Goal: Task Accomplishment & Management: Use online tool/utility

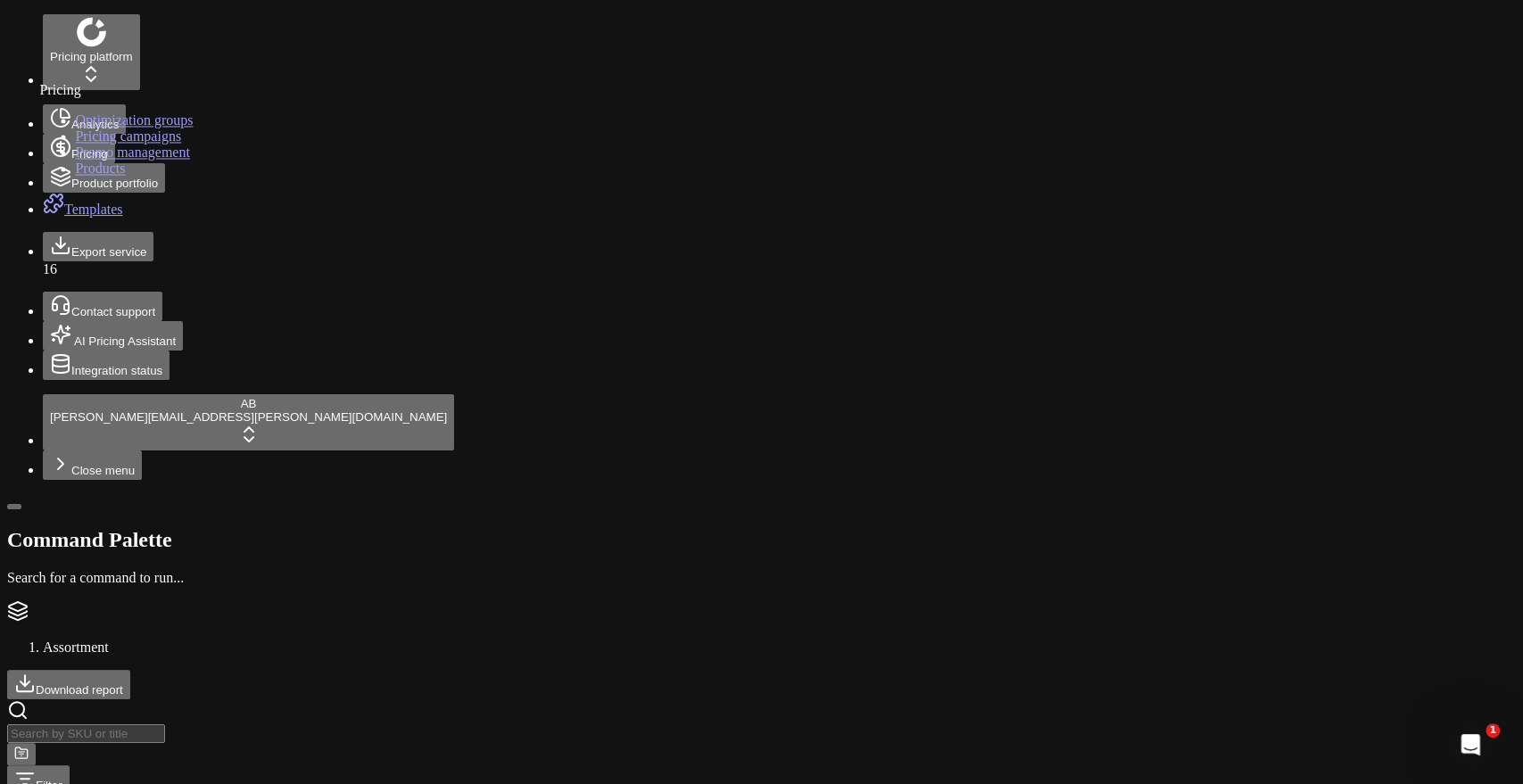
click at [138, 128] on link "Optimization groups" at bounding box center [133, 119] width 118 height 15
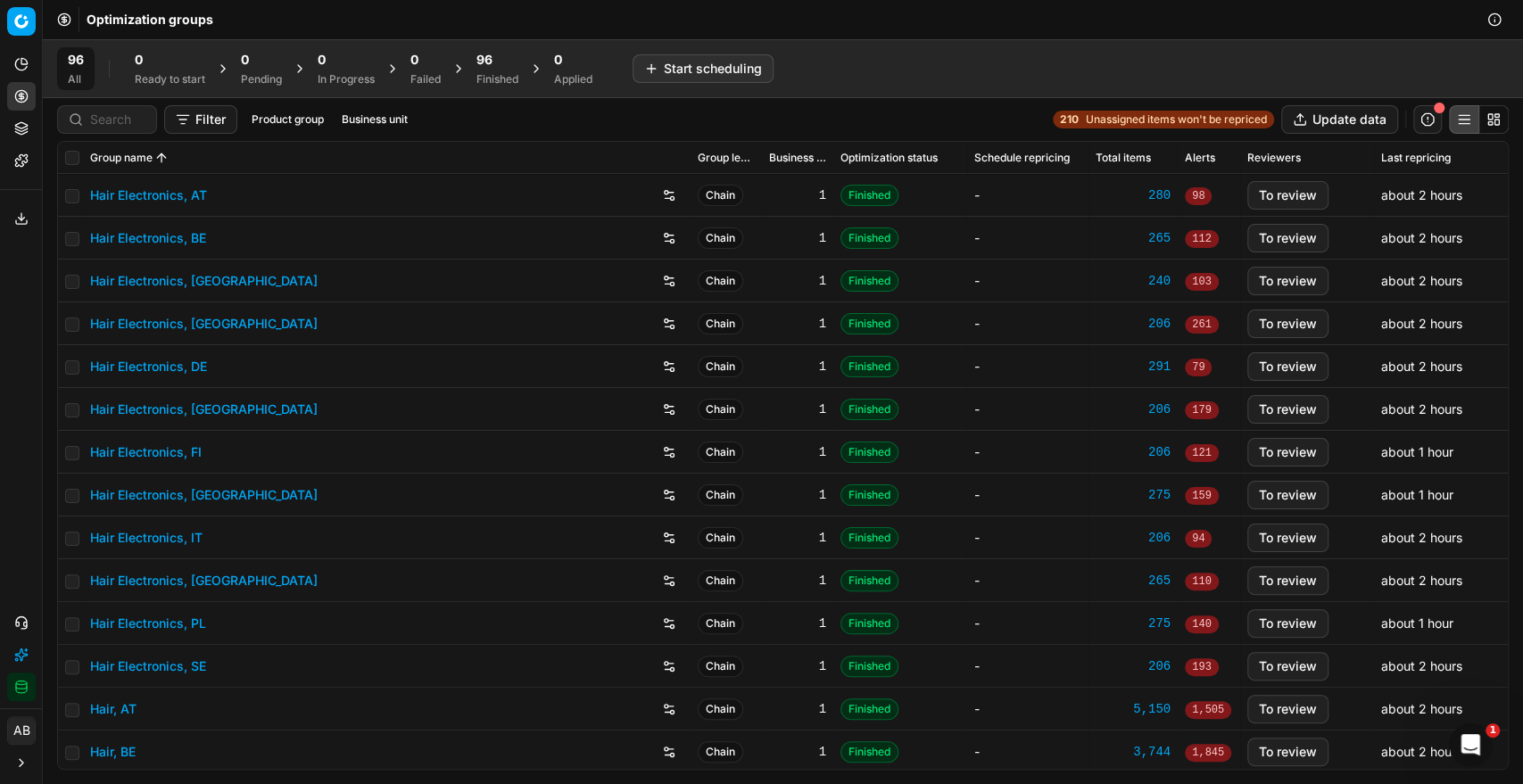
click at [489, 57] on span "96" at bounding box center [484, 60] width 16 height 18
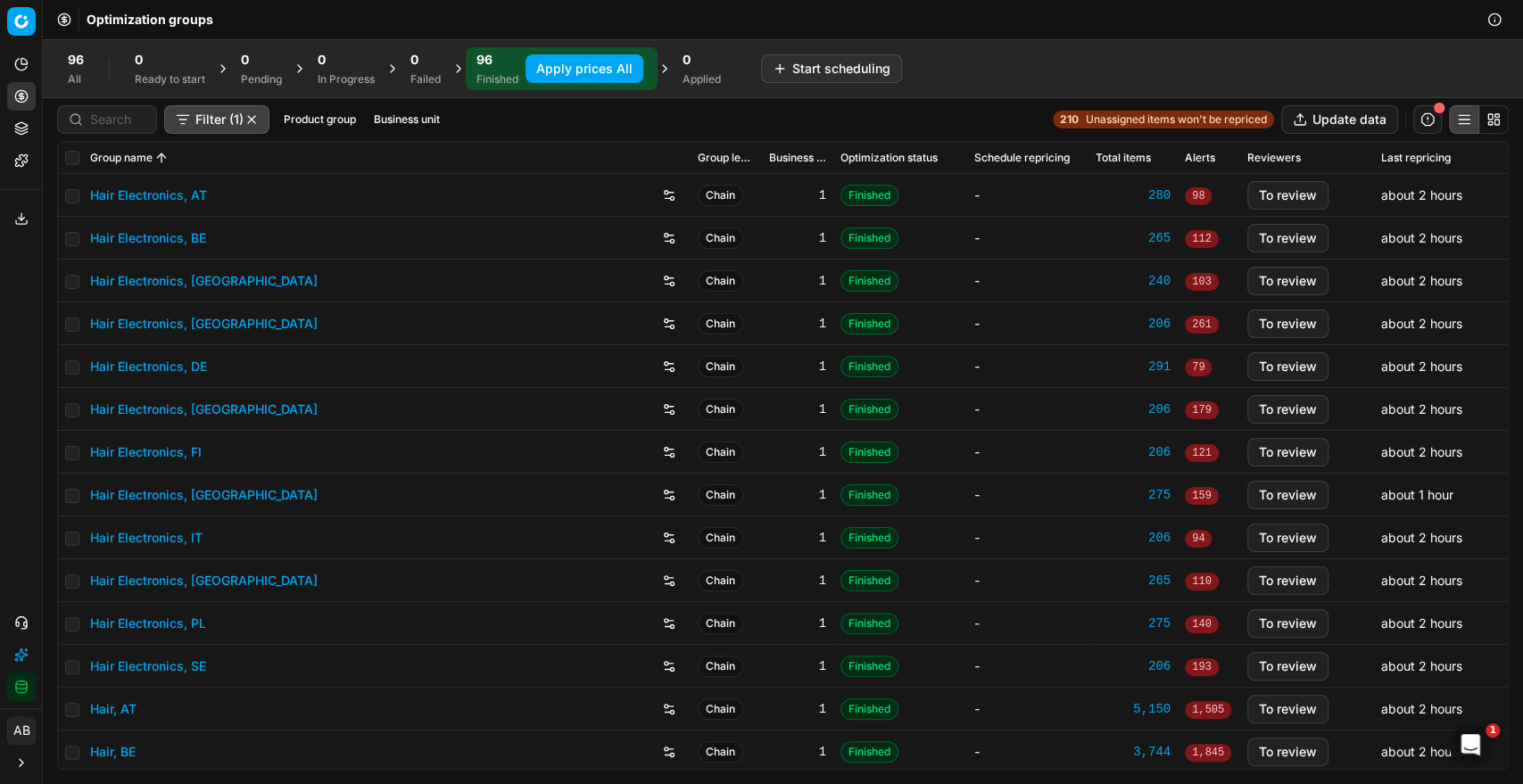
click at [567, 66] on button "Apply prices All" at bounding box center [584, 68] width 118 height 28
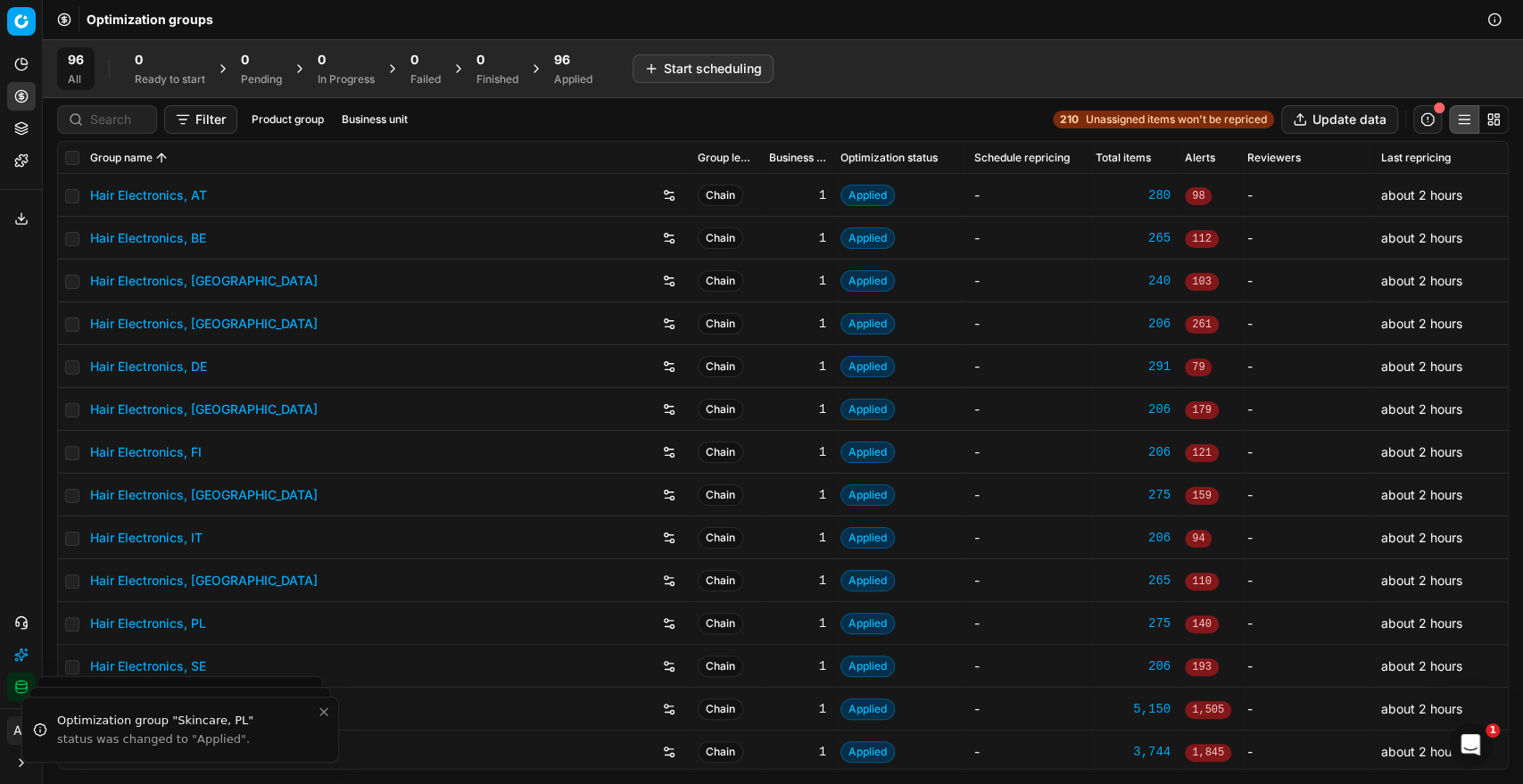
click at [575, 62] on div "96" at bounding box center [573, 60] width 38 height 18
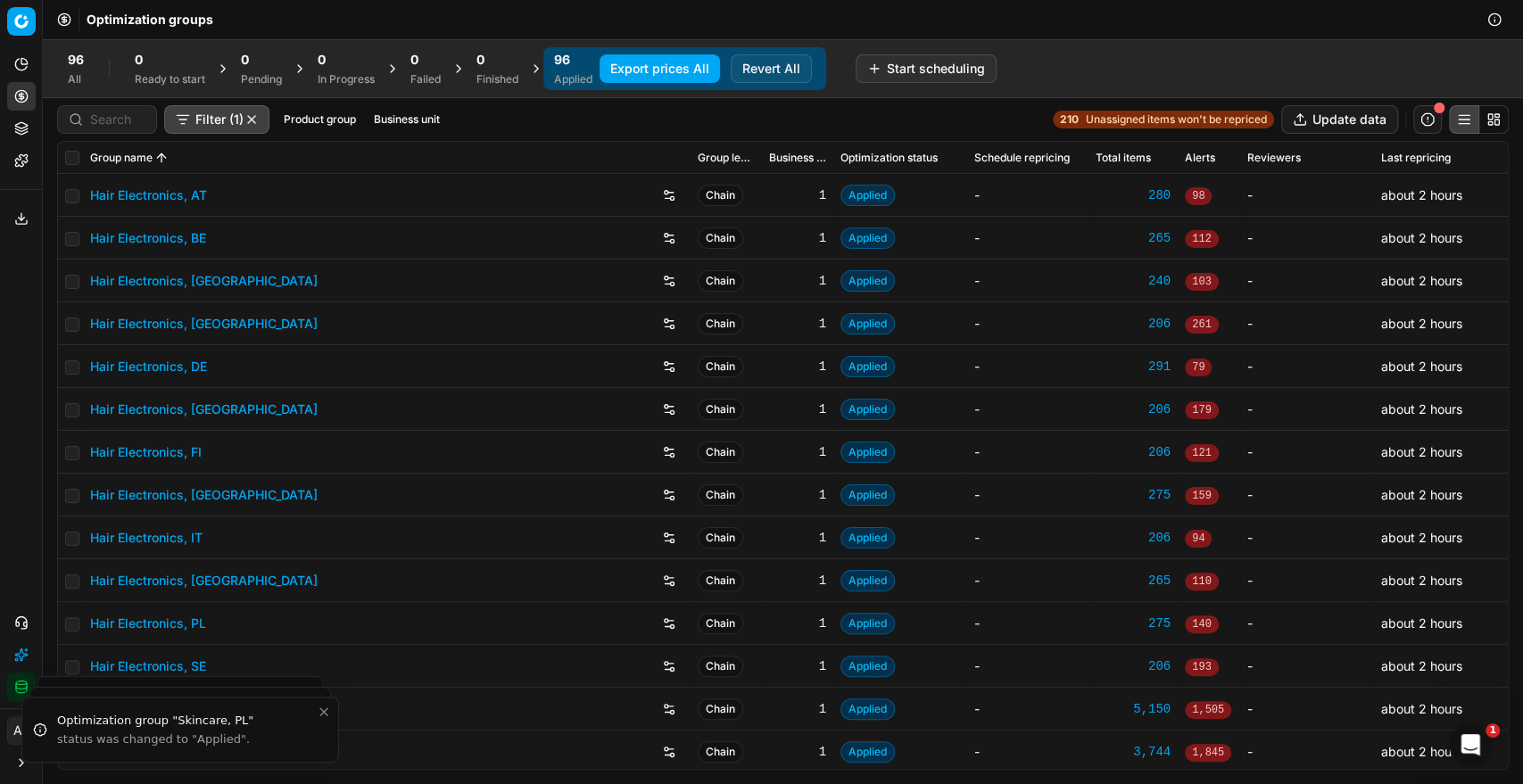
click at [403, 114] on button "Business unit" at bounding box center [407, 119] width 80 height 21
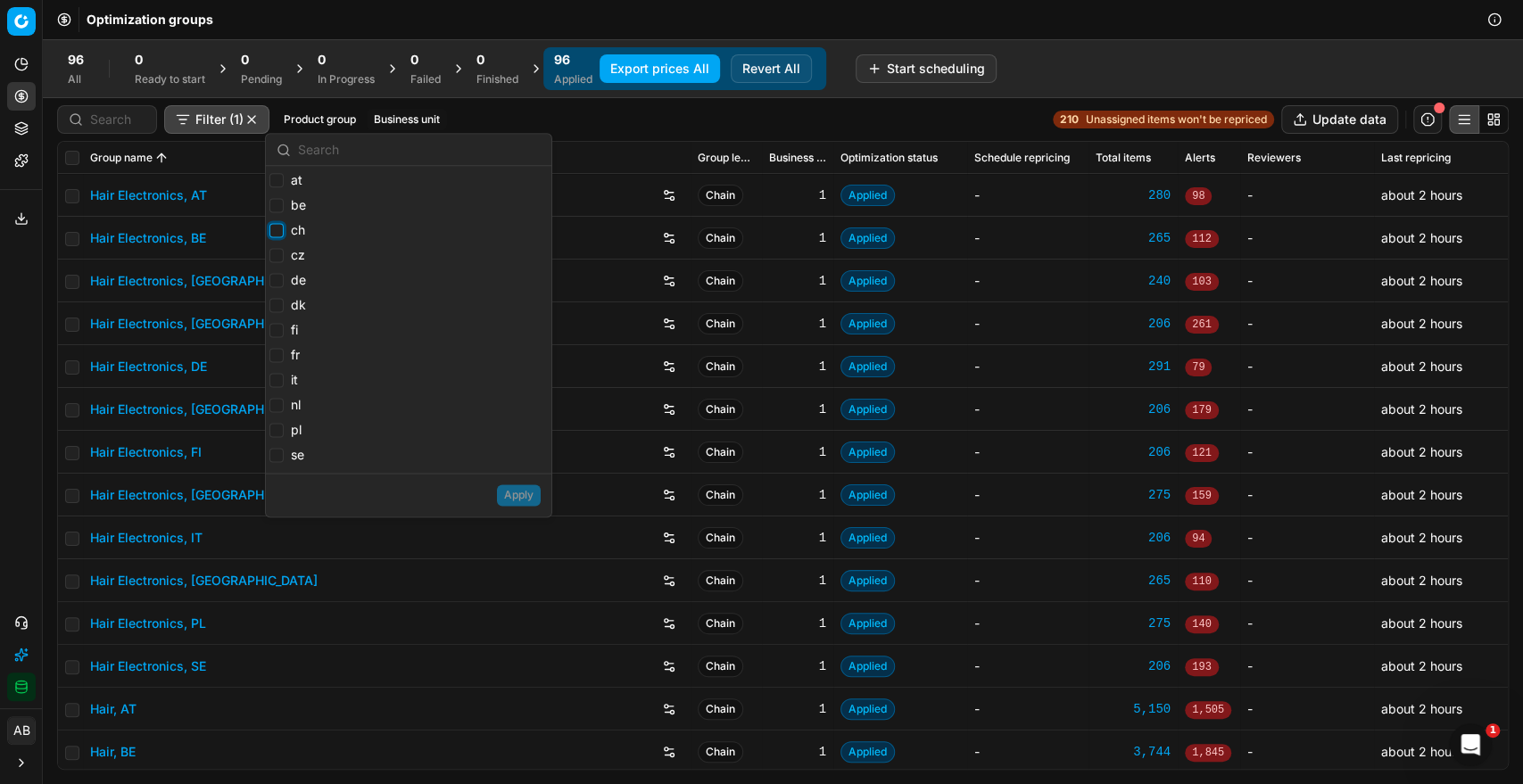
click at [274, 235] on input "ch" at bounding box center [276, 231] width 15 height 15
checkbox input "true"
click at [269, 312] on label "dk" at bounding box center [287, 305] width 36 height 18
click at [269, 312] on input "dk" at bounding box center [276, 305] width 15 height 15
checkbox input "true"
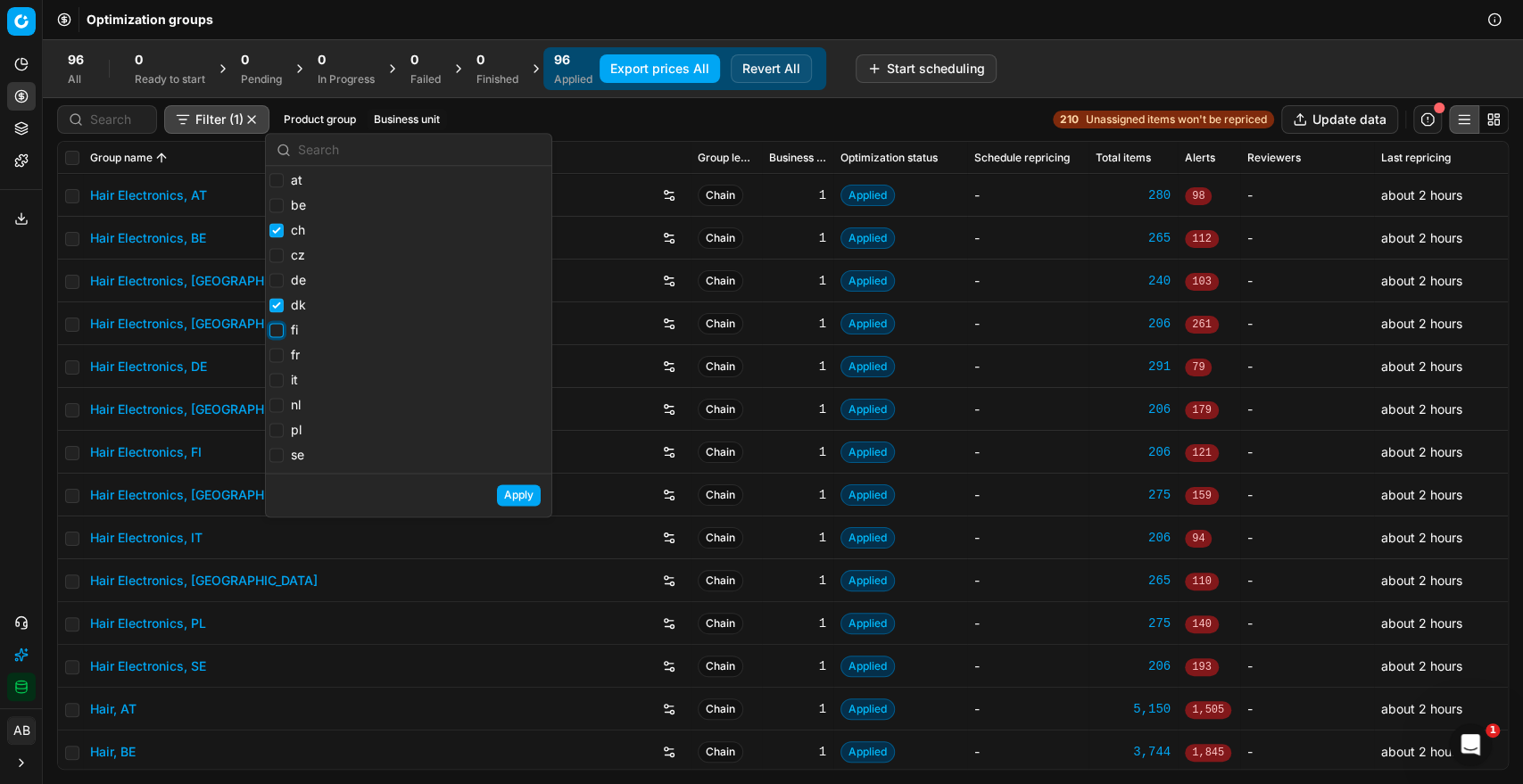
click at [273, 329] on input "fi" at bounding box center [276, 330] width 15 height 15
checkbox input "true"
click at [278, 375] on input "it" at bounding box center [276, 380] width 15 height 15
checkbox input "true"
click at [278, 454] on input "se" at bounding box center [276, 455] width 15 height 15
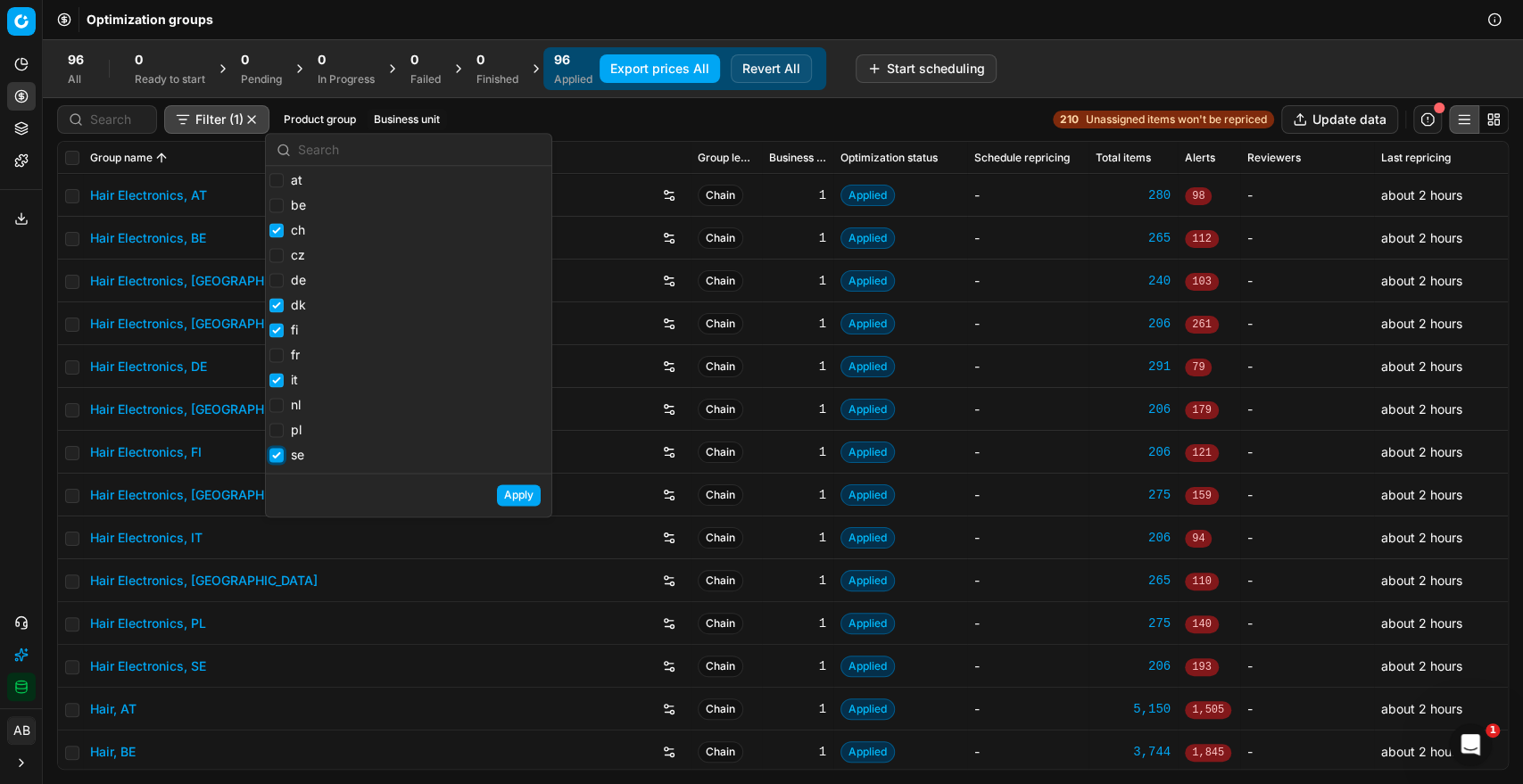
checkbox input "true"
click at [514, 498] on button "Apply" at bounding box center [519, 494] width 44 height 21
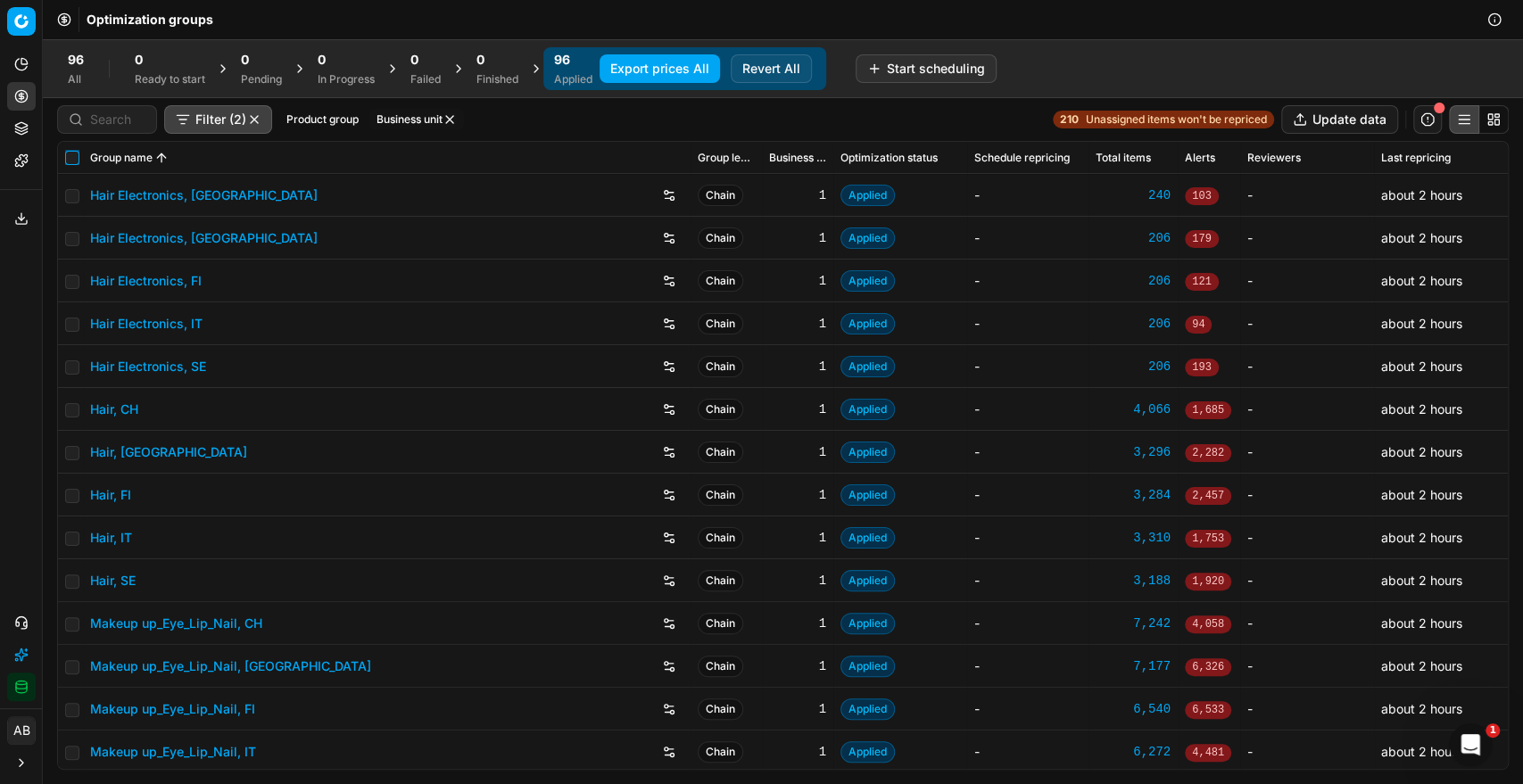
click at [75, 155] on input "checkbox" at bounding box center [72, 158] width 15 height 15
checkbox input "true"
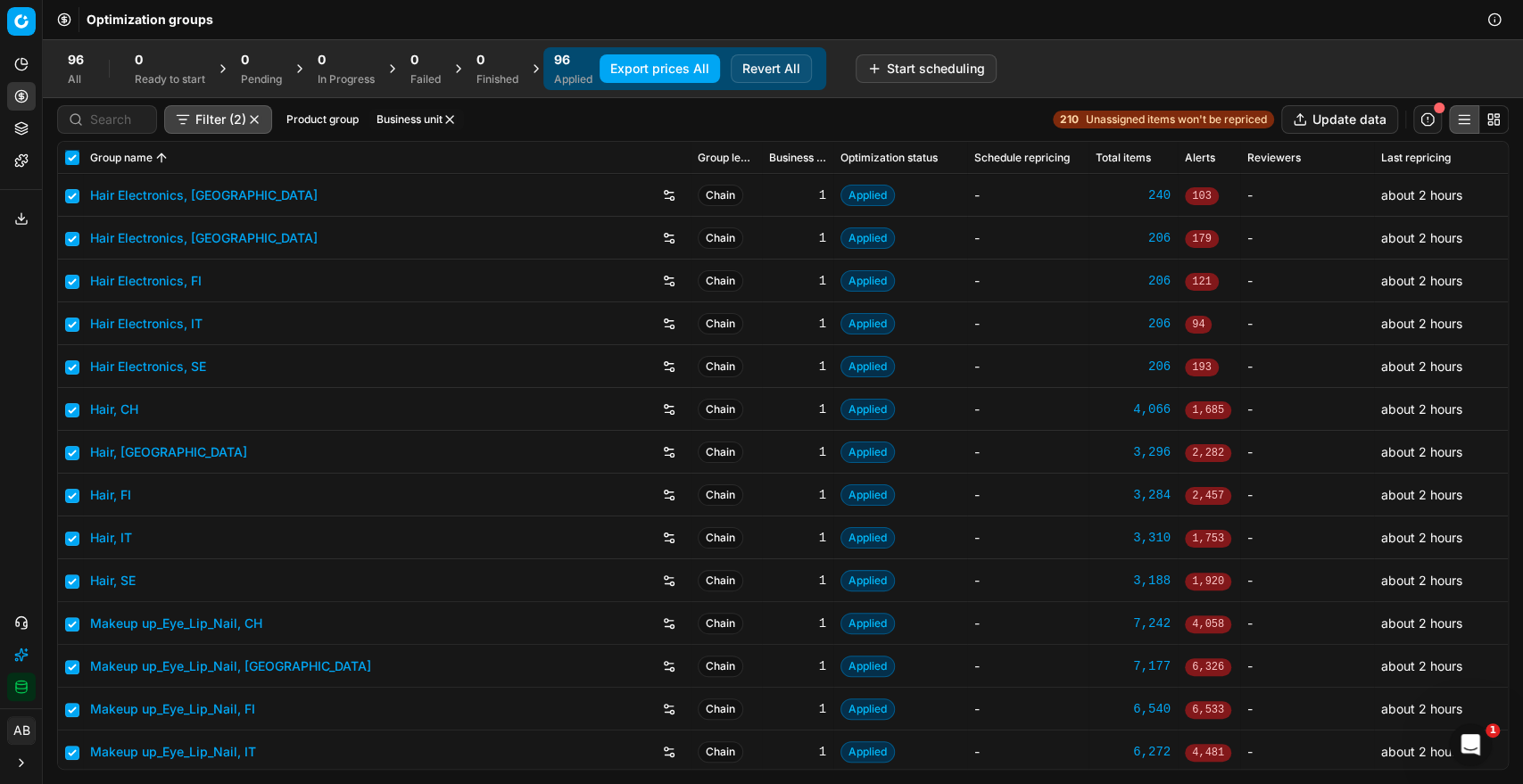
checkbox input "true"
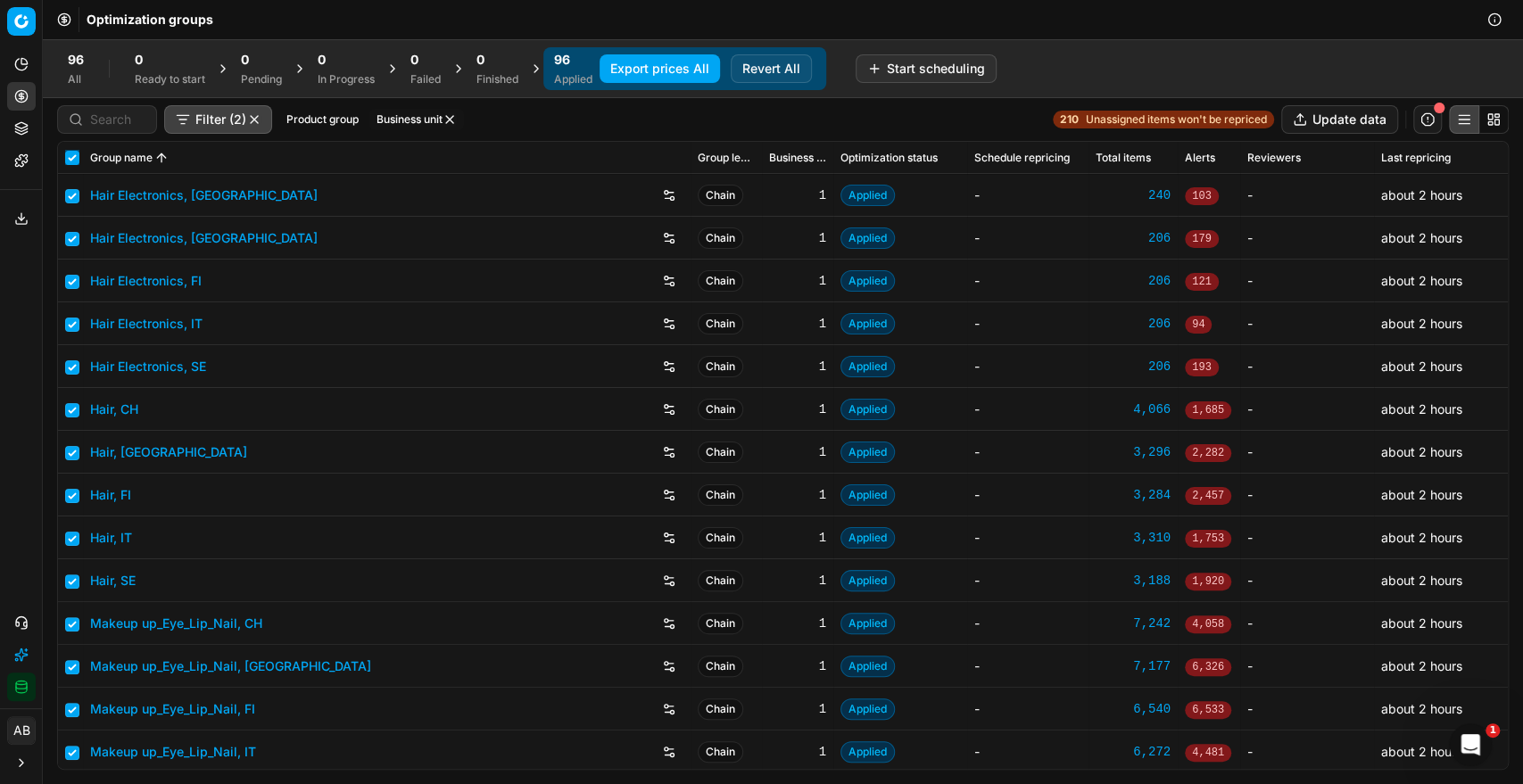
checkbox input "true"
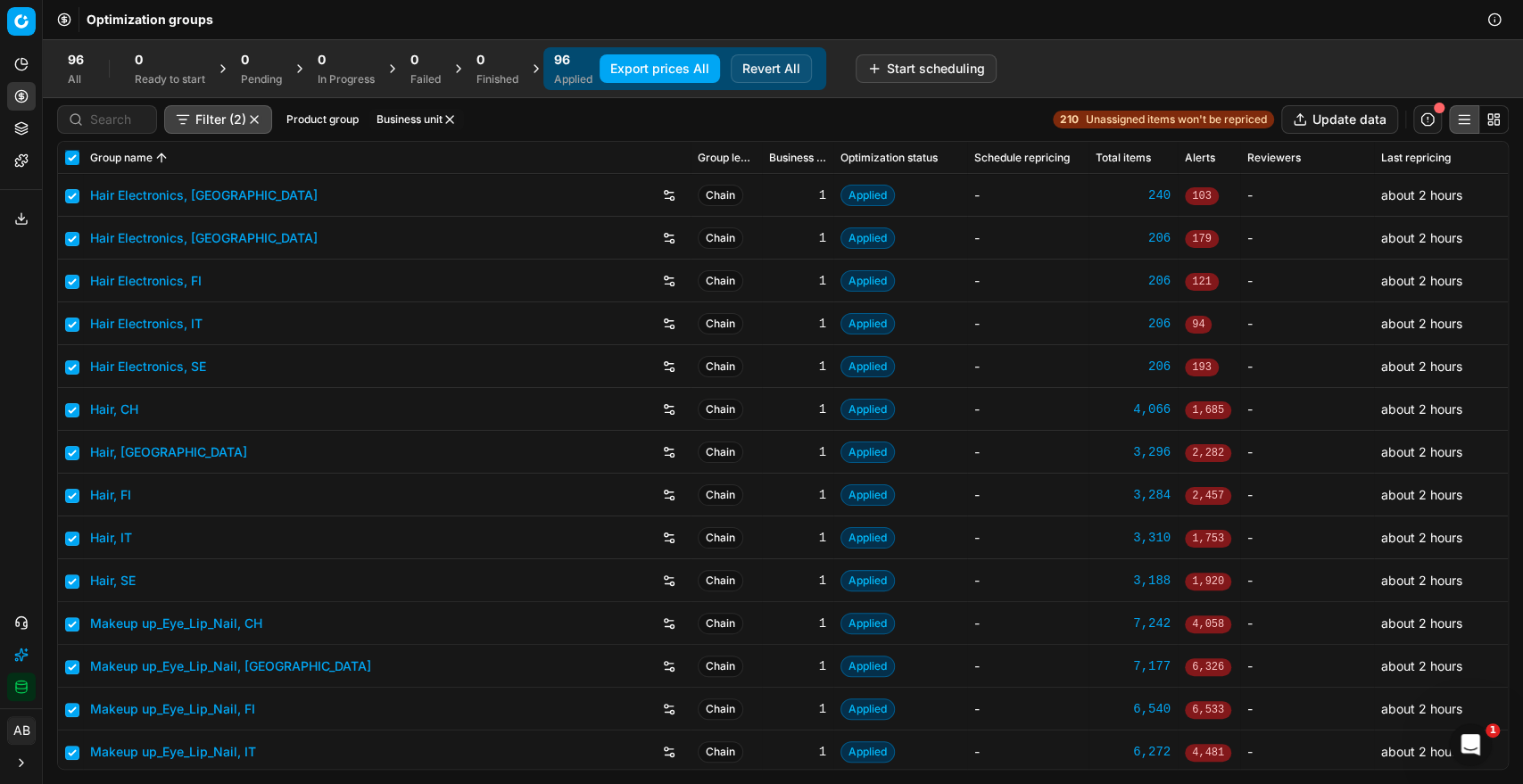
checkbox input "true"
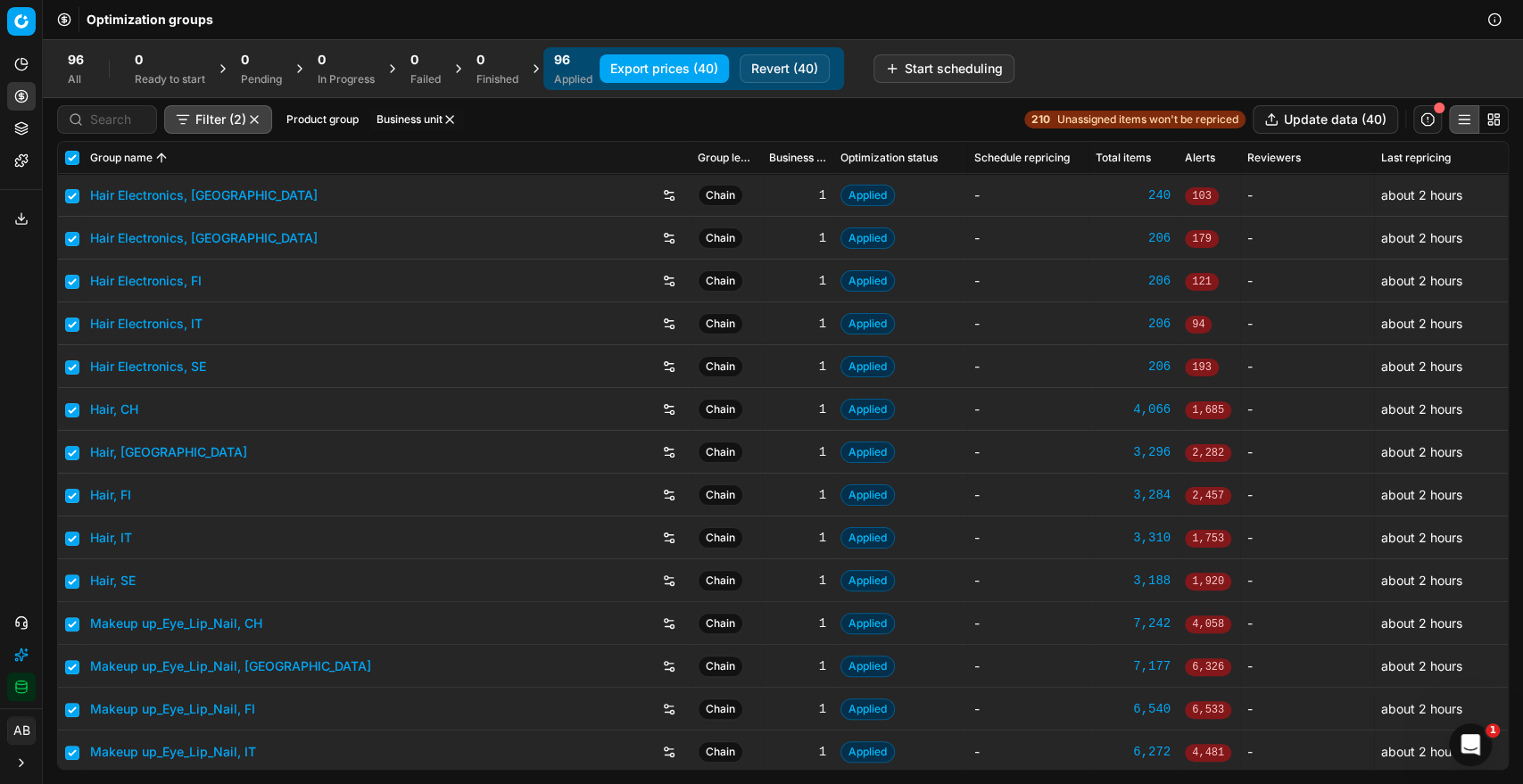
click at [699, 70] on button "Export prices (40)" at bounding box center [664, 68] width 130 height 28
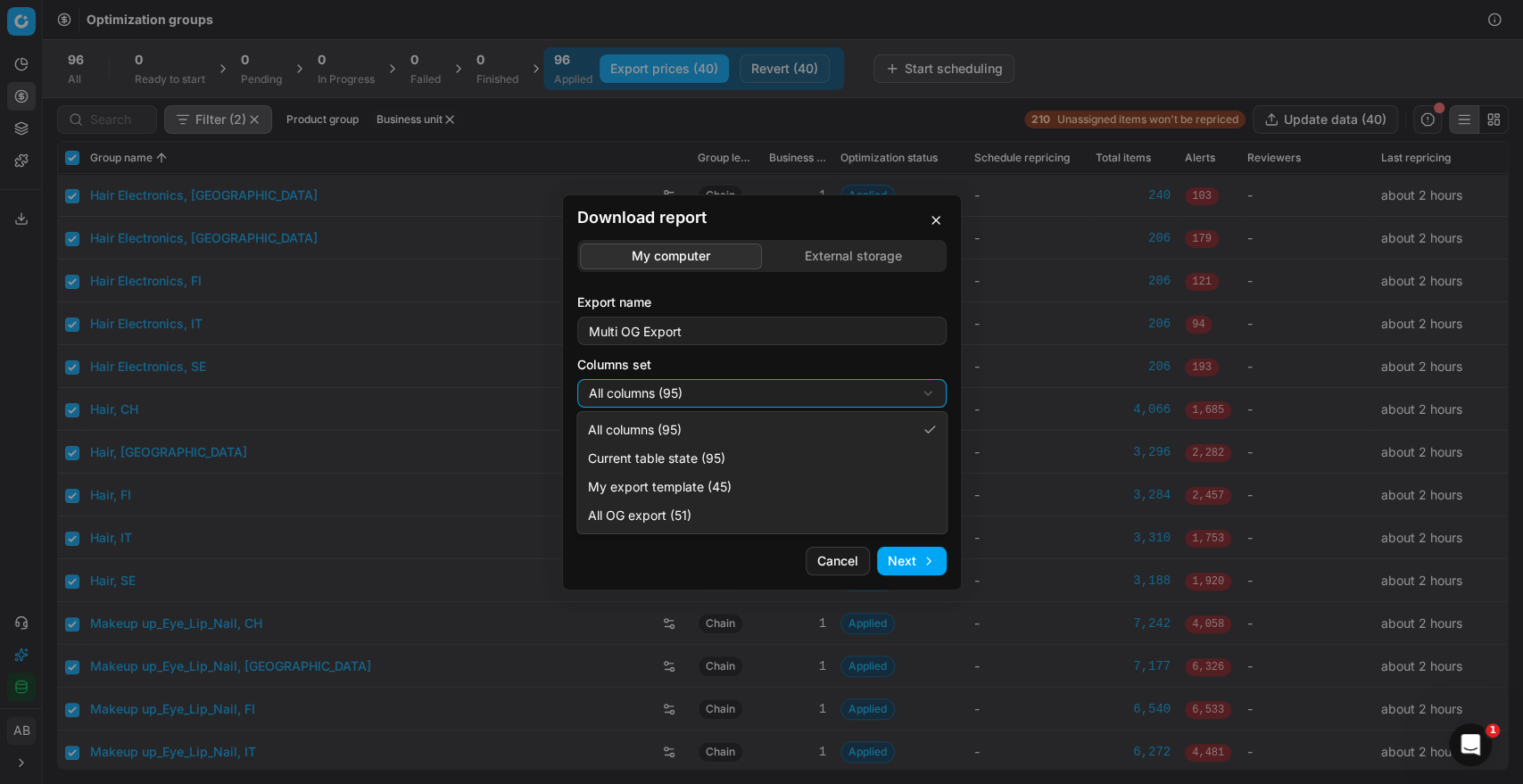
click at [701, 379] on div "Download report My computer External storage Export name Multi OG Export Column…" at bounding box center [762, 392] width 1523 height 784
select select "custom"
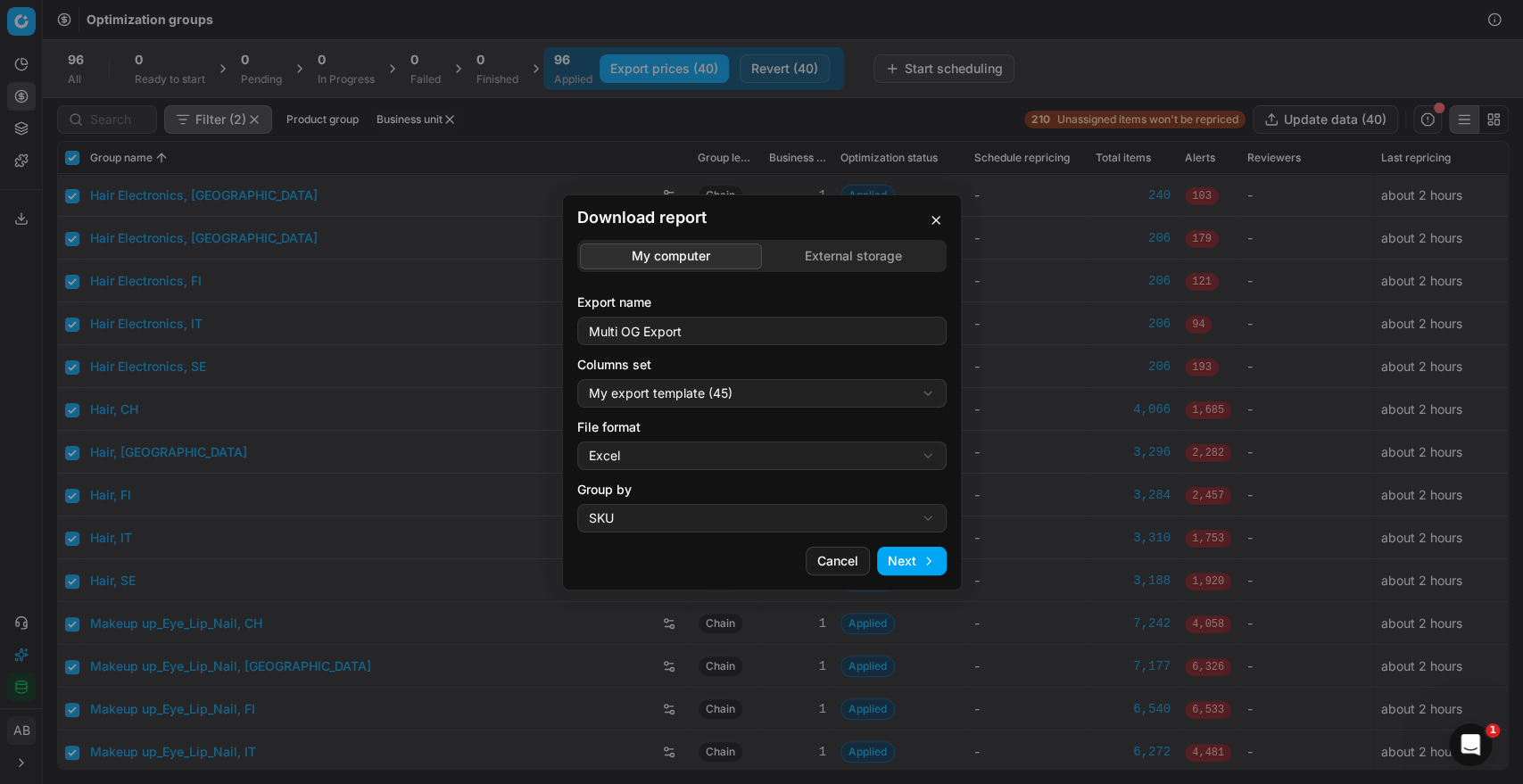
click at [696, 461] on div "Download report My computer External storage Export name Multi OG Export Column…" at bounding box center [762, 392] width 1523 height 784
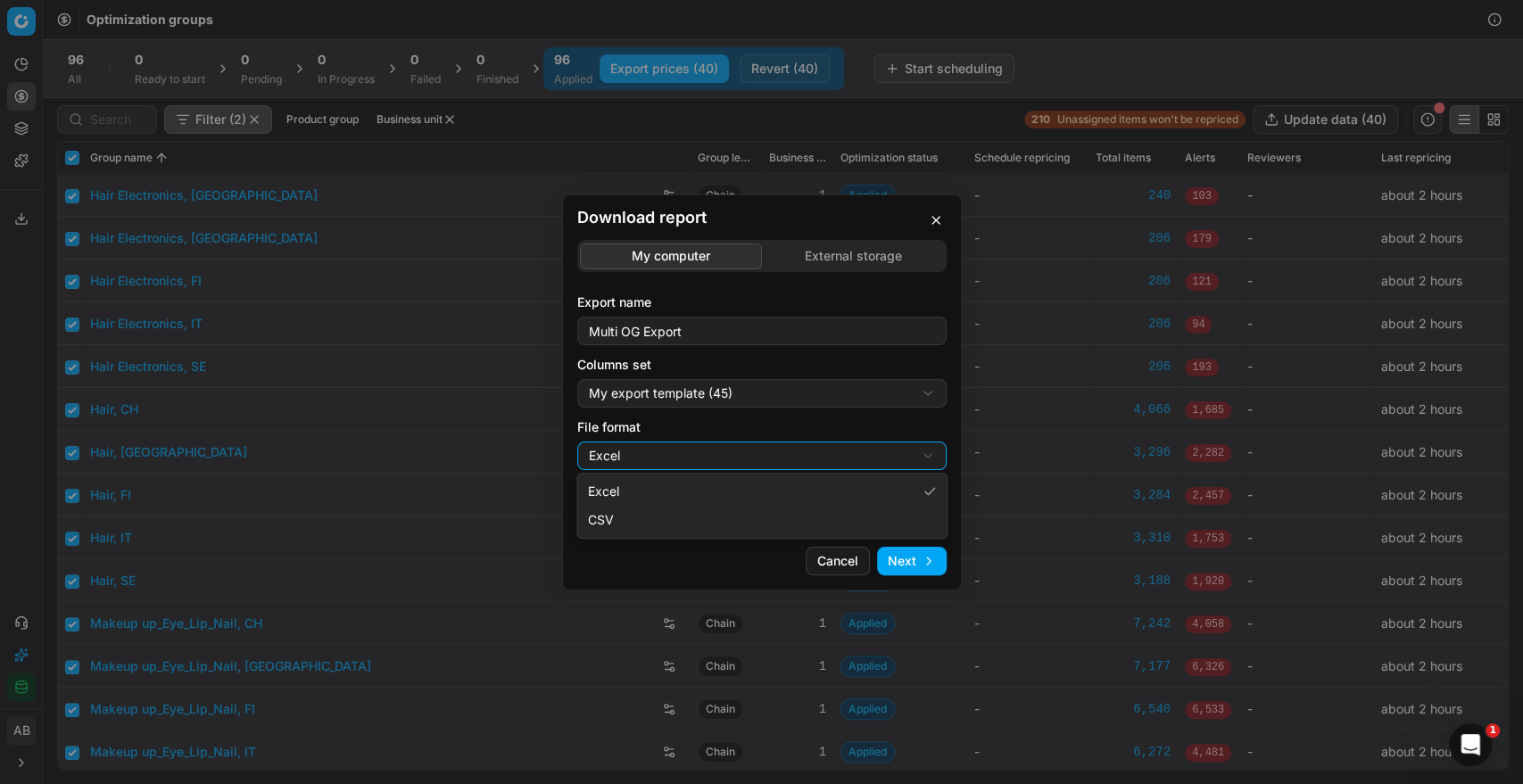
select select "csv"
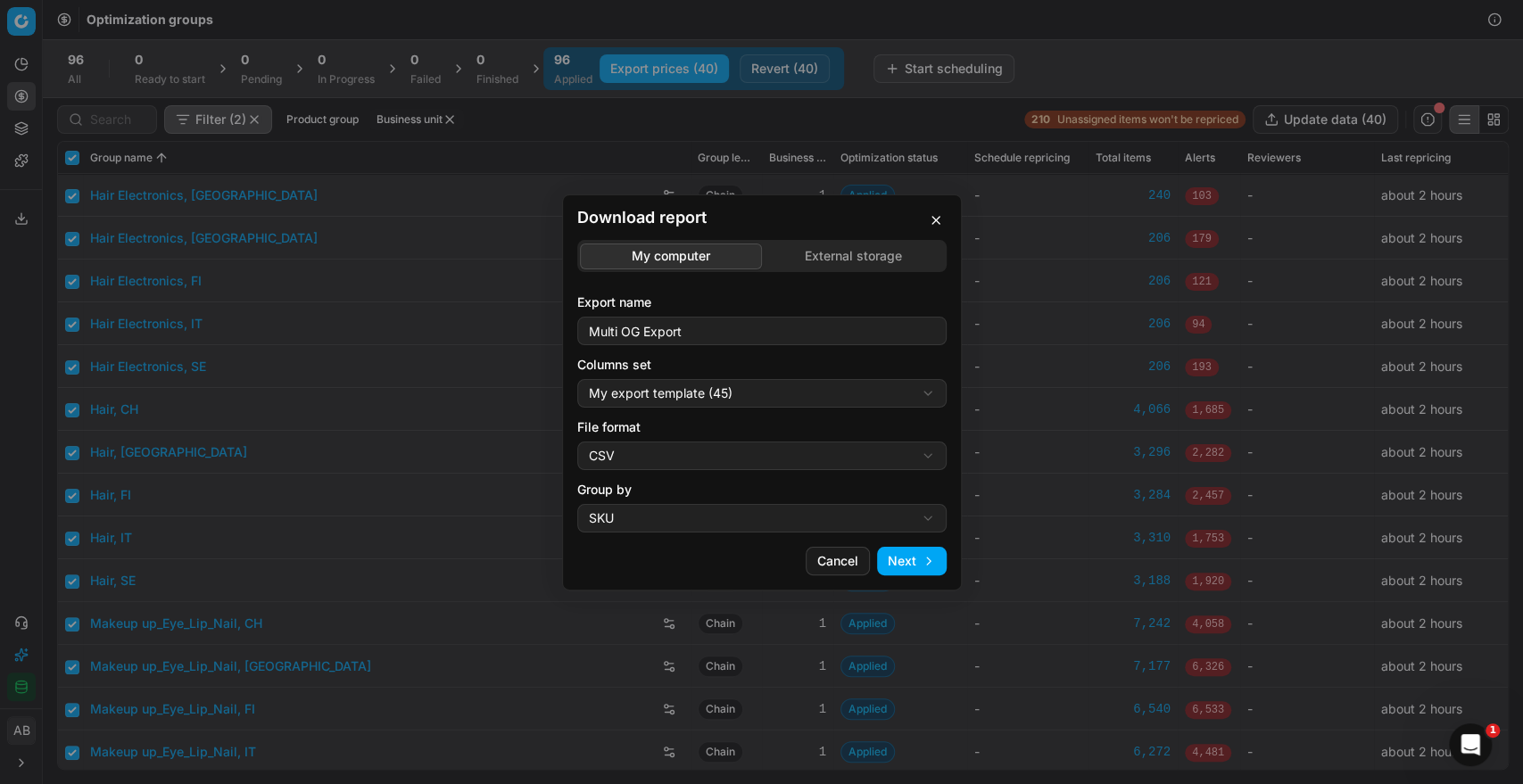
click at [920, 557] on button "Next" at bounding box center [911, 561] width 69 height 28
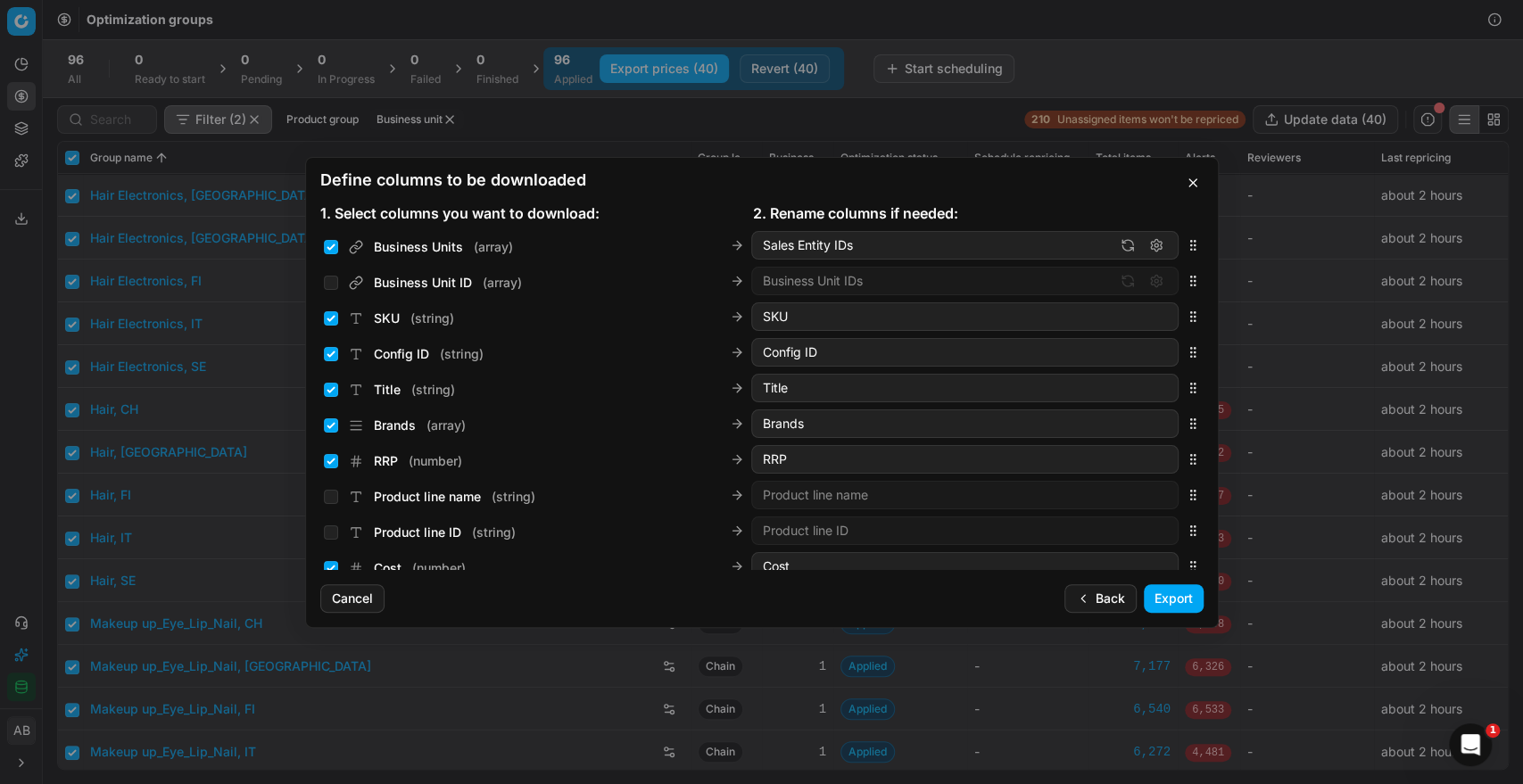
click at [1170, 601] on button "Export" at bounding box center [1174, 598] width 60 height 28
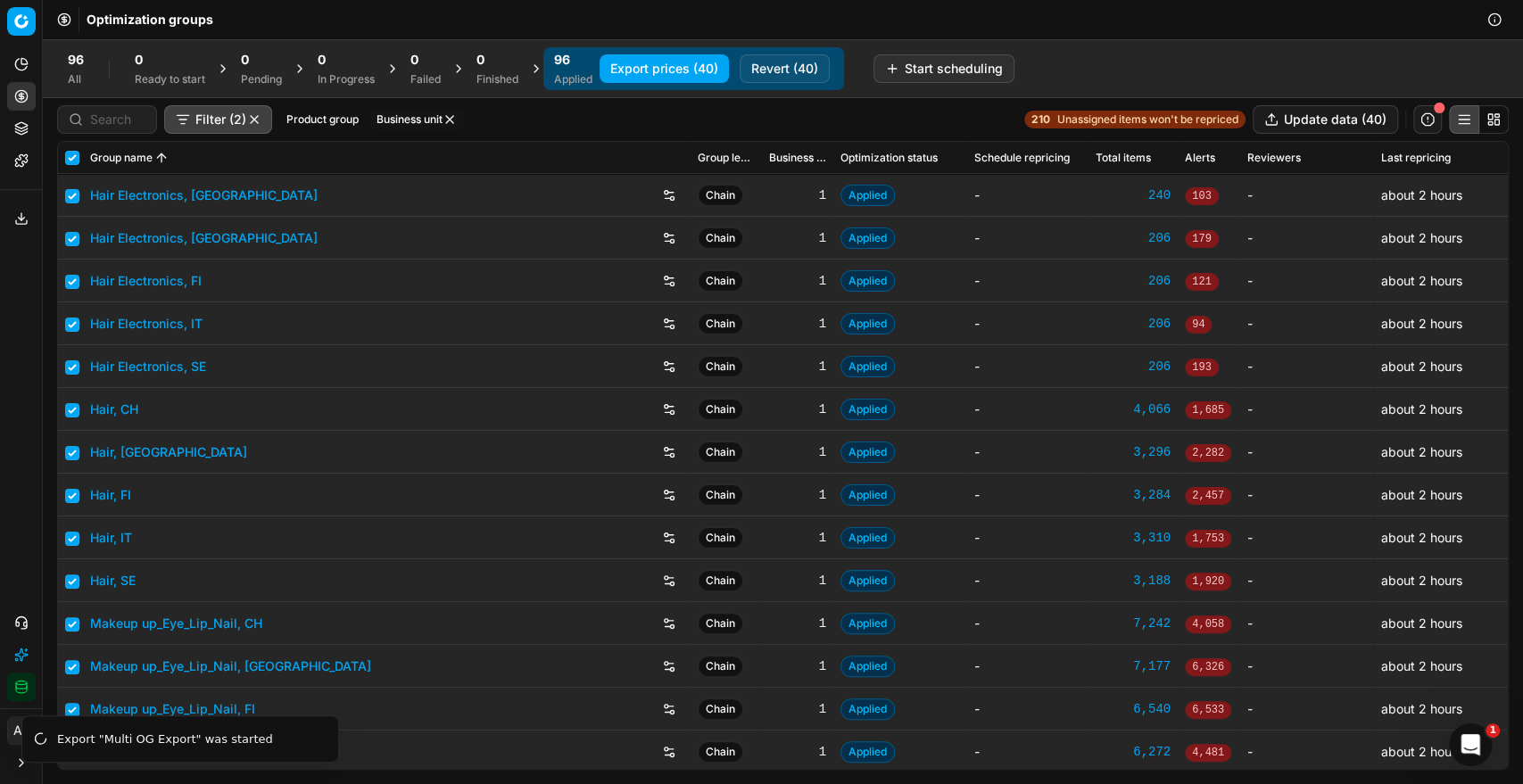
click at [27, 223] on icon at bounding box center [22, 219] width 15 height 15
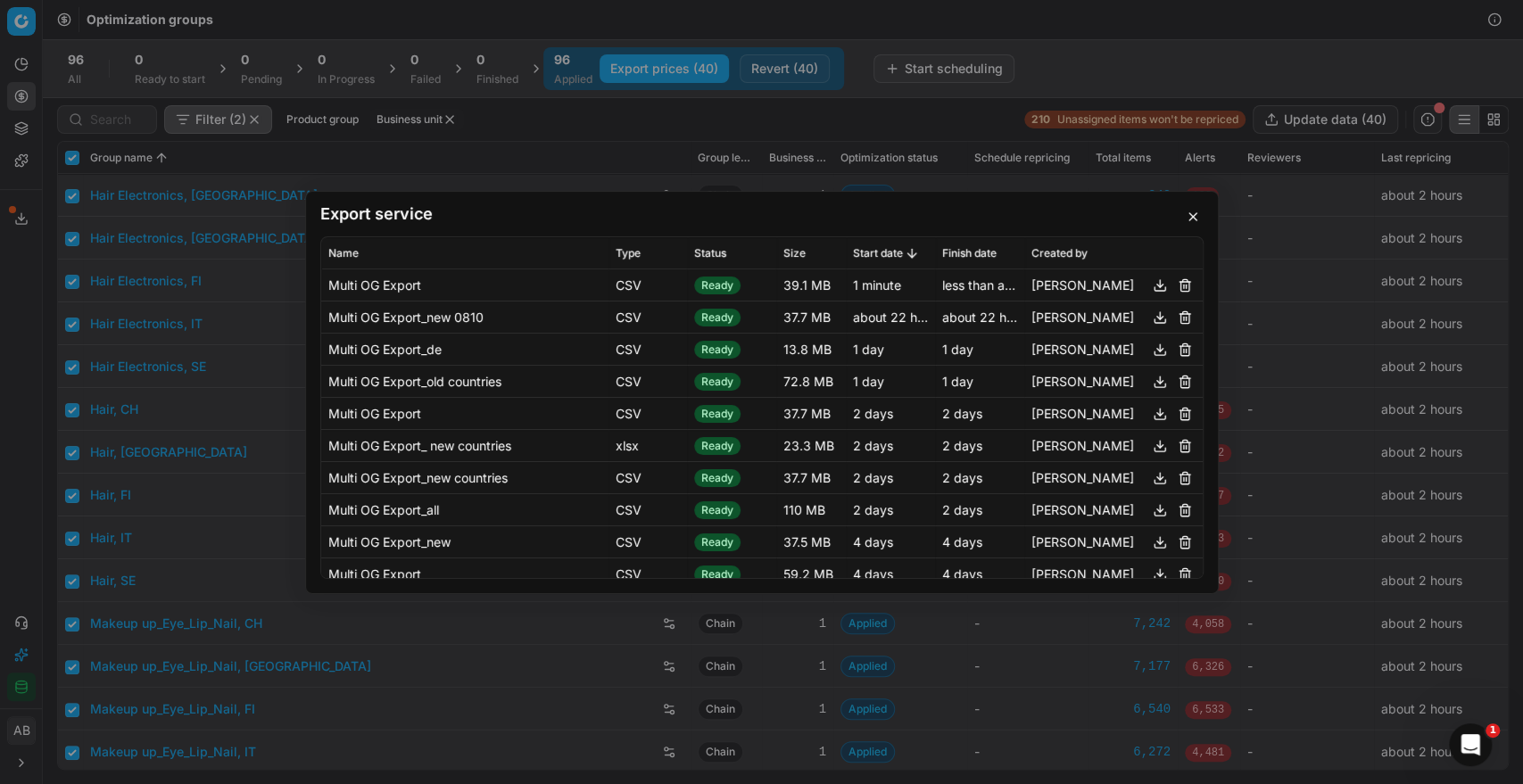
click at [614, 132] on div "Export service Name Type Status Size Start date Finish date Created by Multi OG…" at bounding box center [762, 392] width 1523 height 784
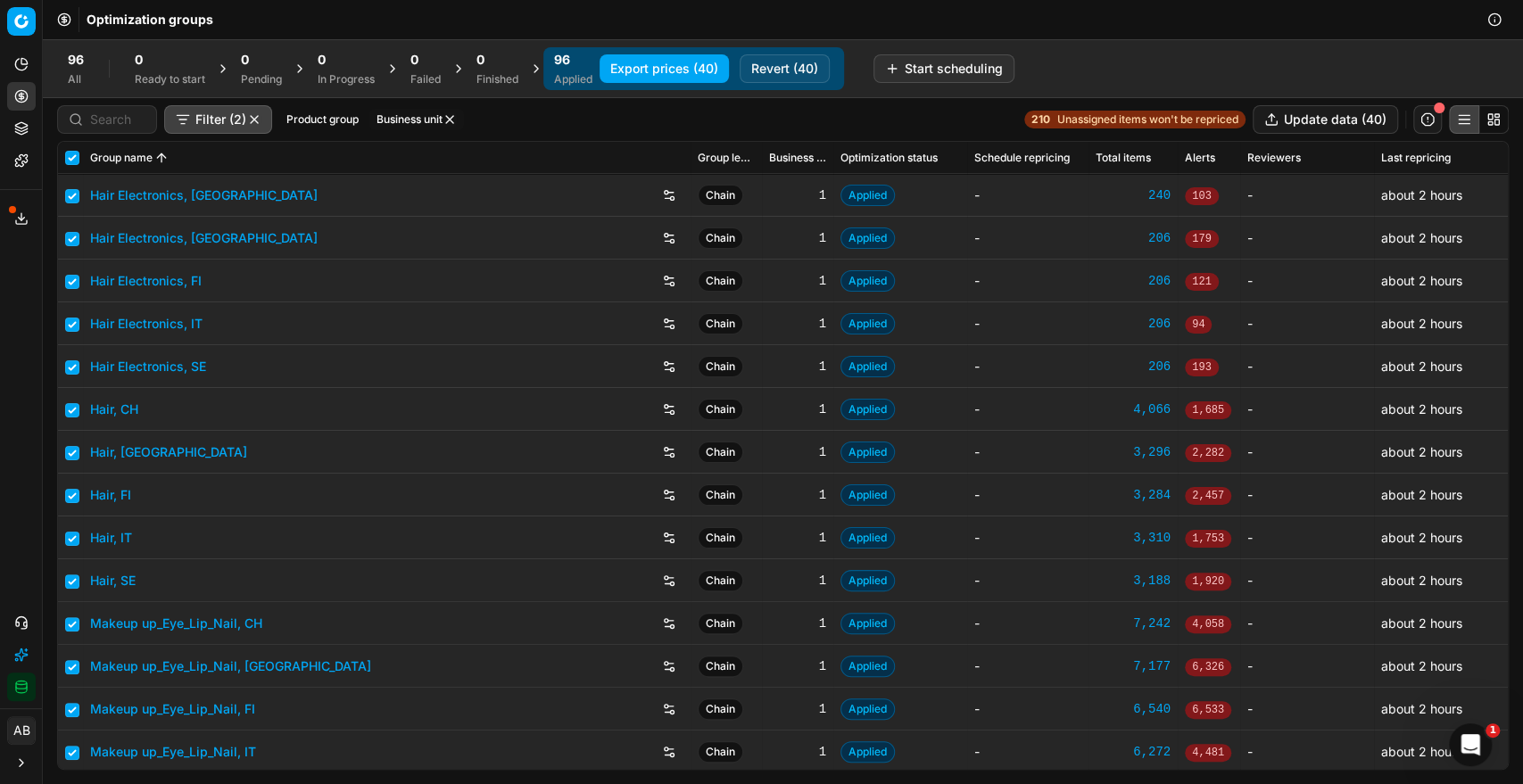
click at [400, 108] on button "Business unit" at bounding box center [417, 119] width 95 height 21
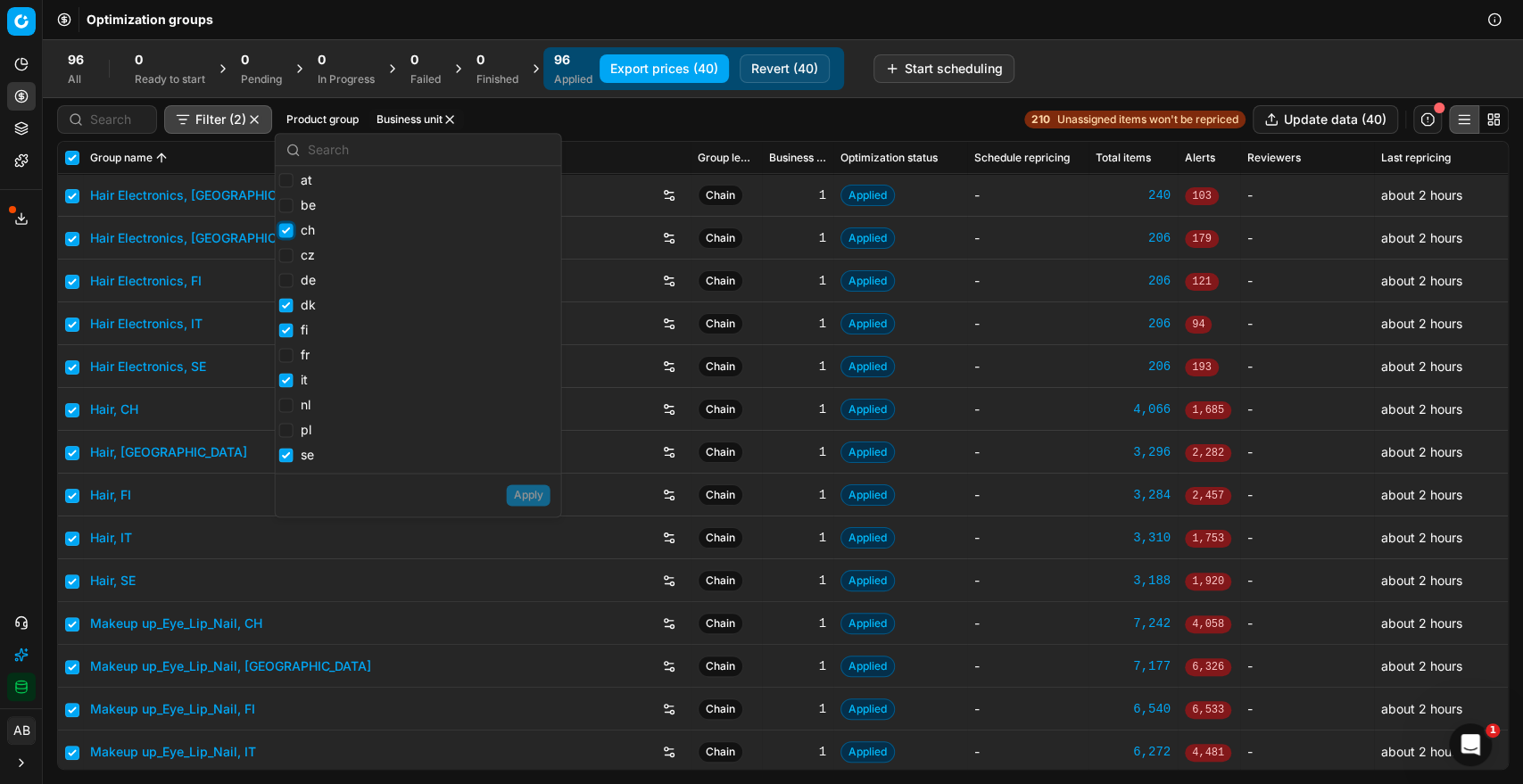
click at [287, 226] on input "ch" at bounding box center [286, 231] width 15 height 15
checkbox input "false"
click at [285, 257] on input "cz" at bounding box center [286, 255] width 15 height 15
checkbox input "true"
click at [520, 492] on button "Apply" at bounding box center [529, 494] width 44 height 21
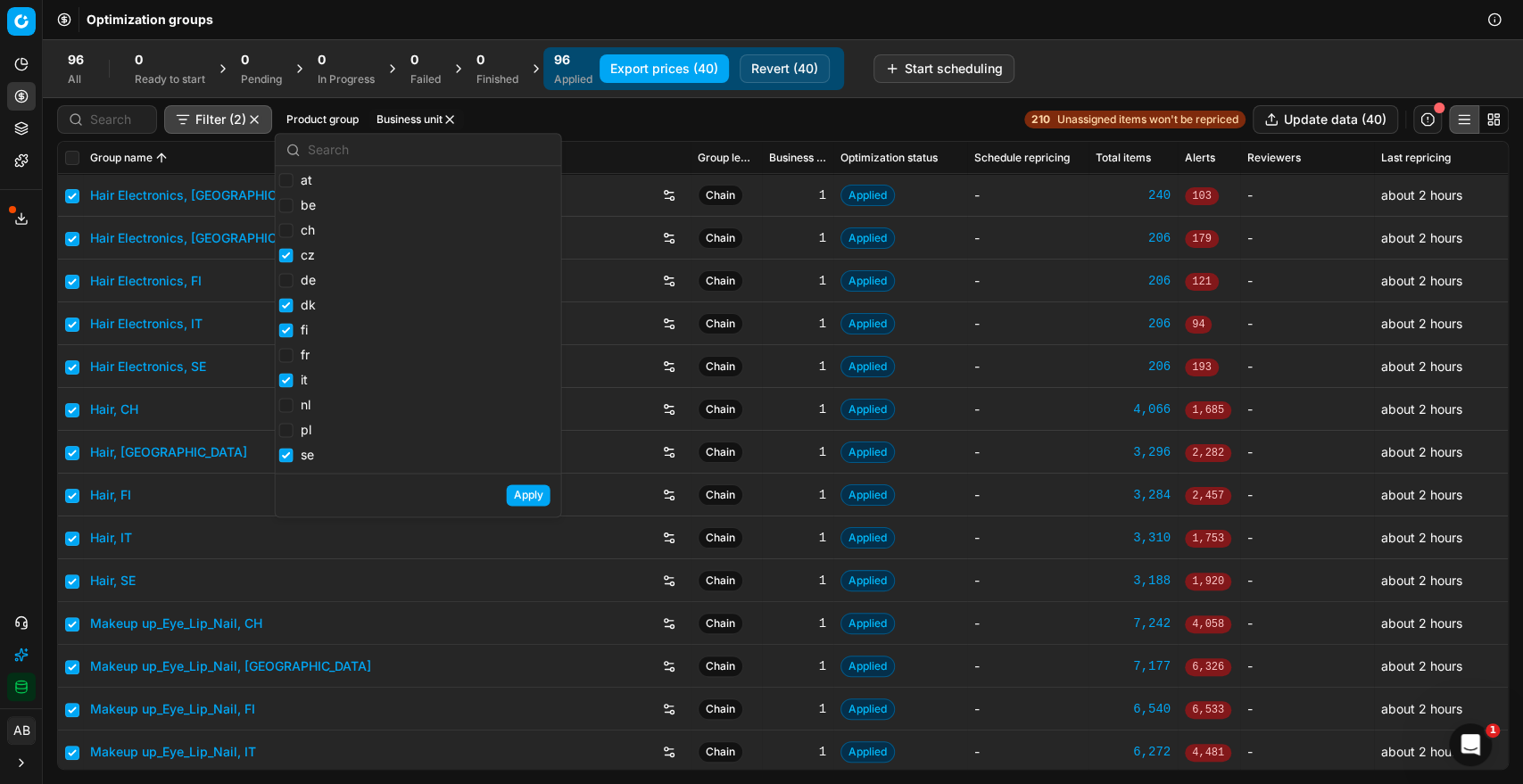
checkbox input "false"
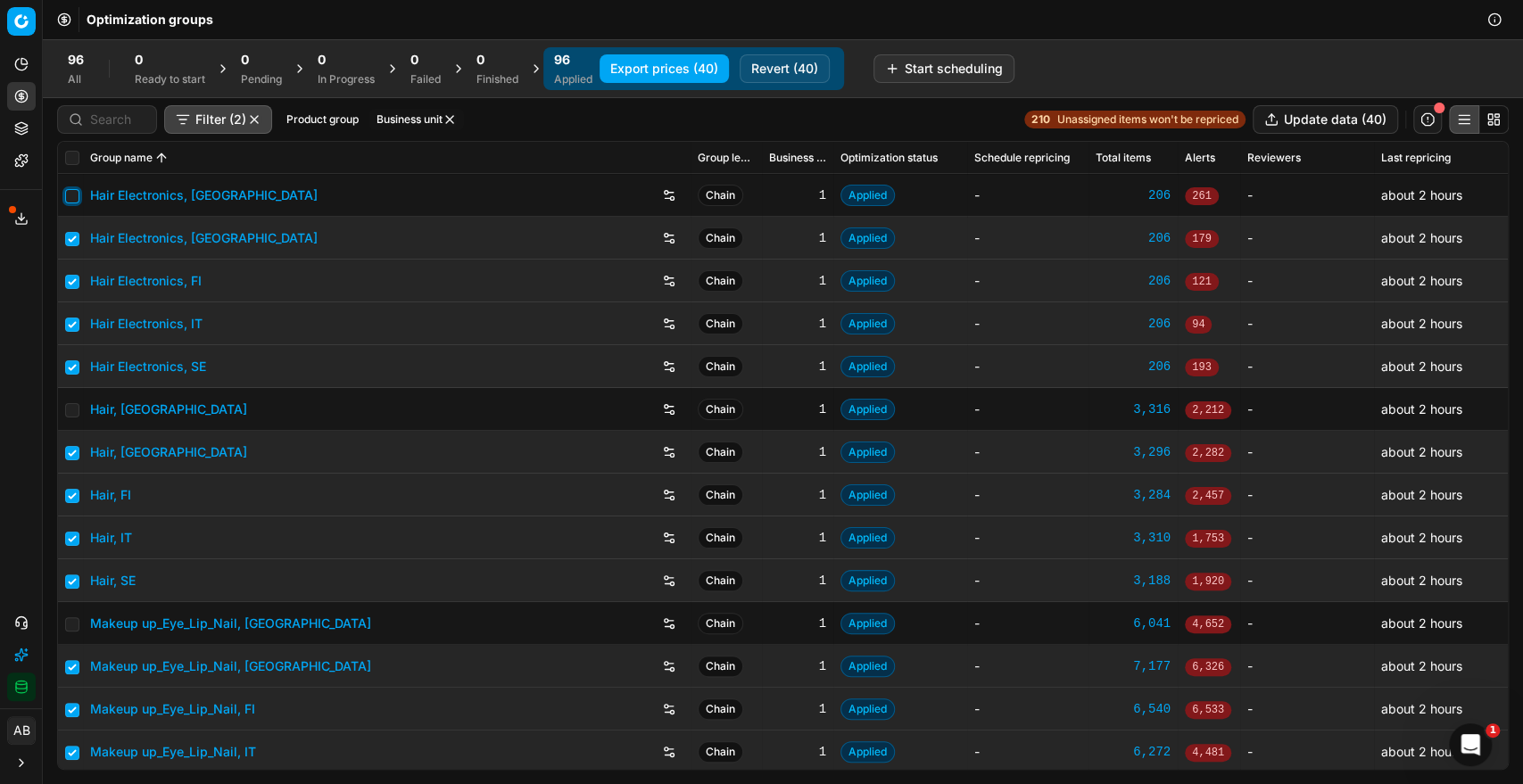
click at [67, 198] on input "checkbox" at bounding box center [72, 196] width 15 height 15
checkbox input "true"
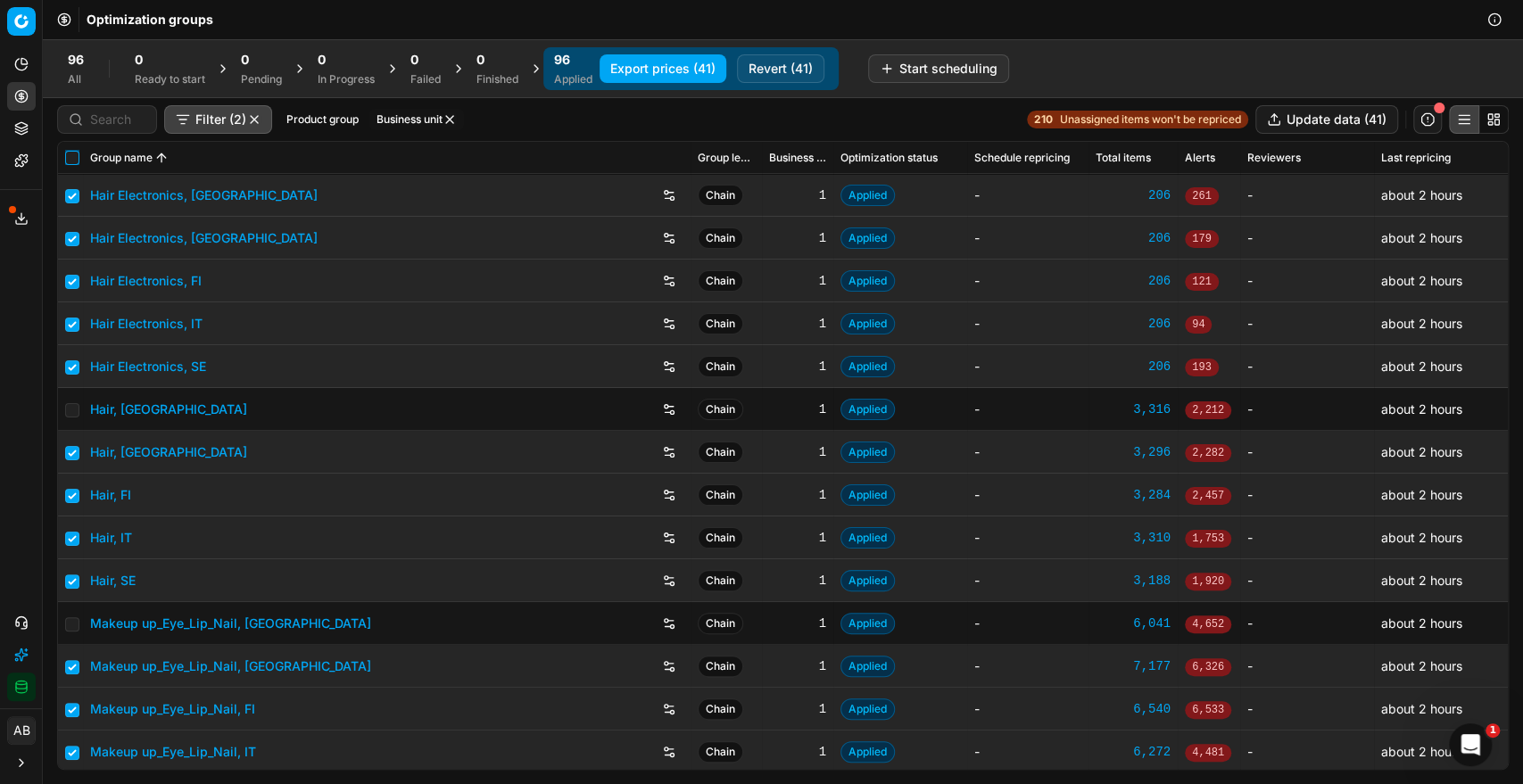
click at [73, 151] on input "checkbox" at bounding box center [72, 158] width 15 height 15
checkbox input "true"
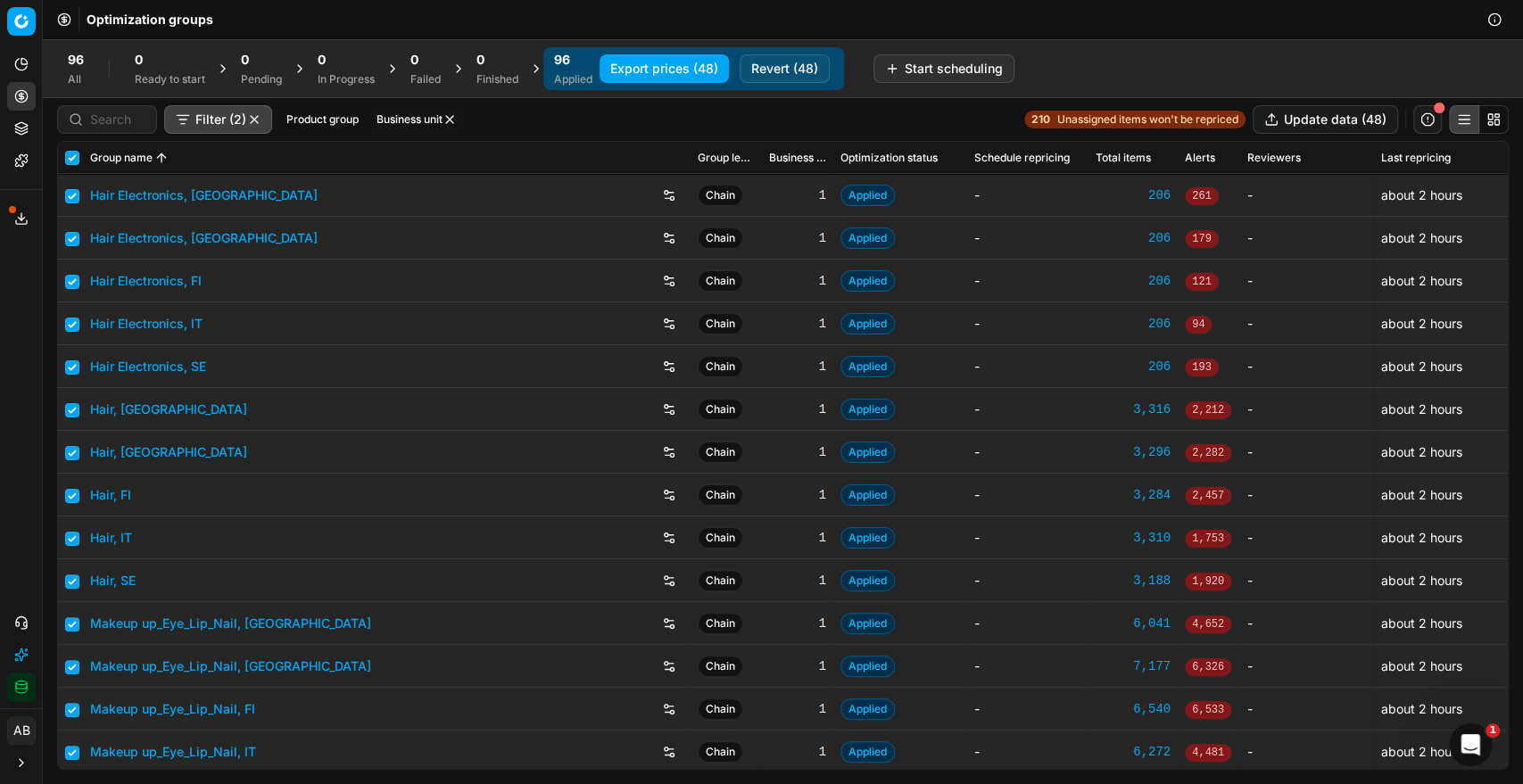
click at [457, 119] on button "button" at bounding box center [450, 119] width 15 height 15
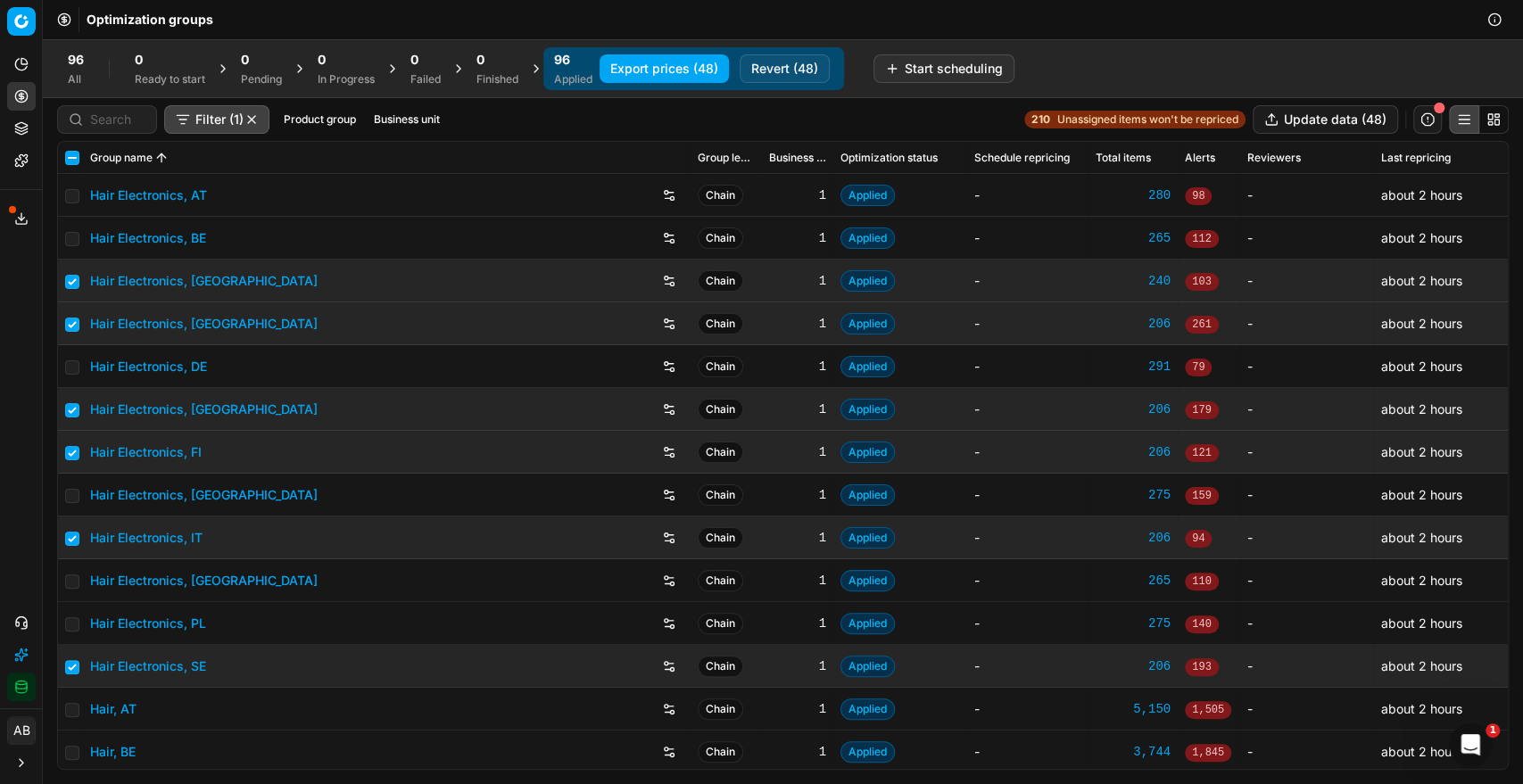
click at [436, 119] on button "Business unit" at bounding box center [407, 119] width 80 height 21
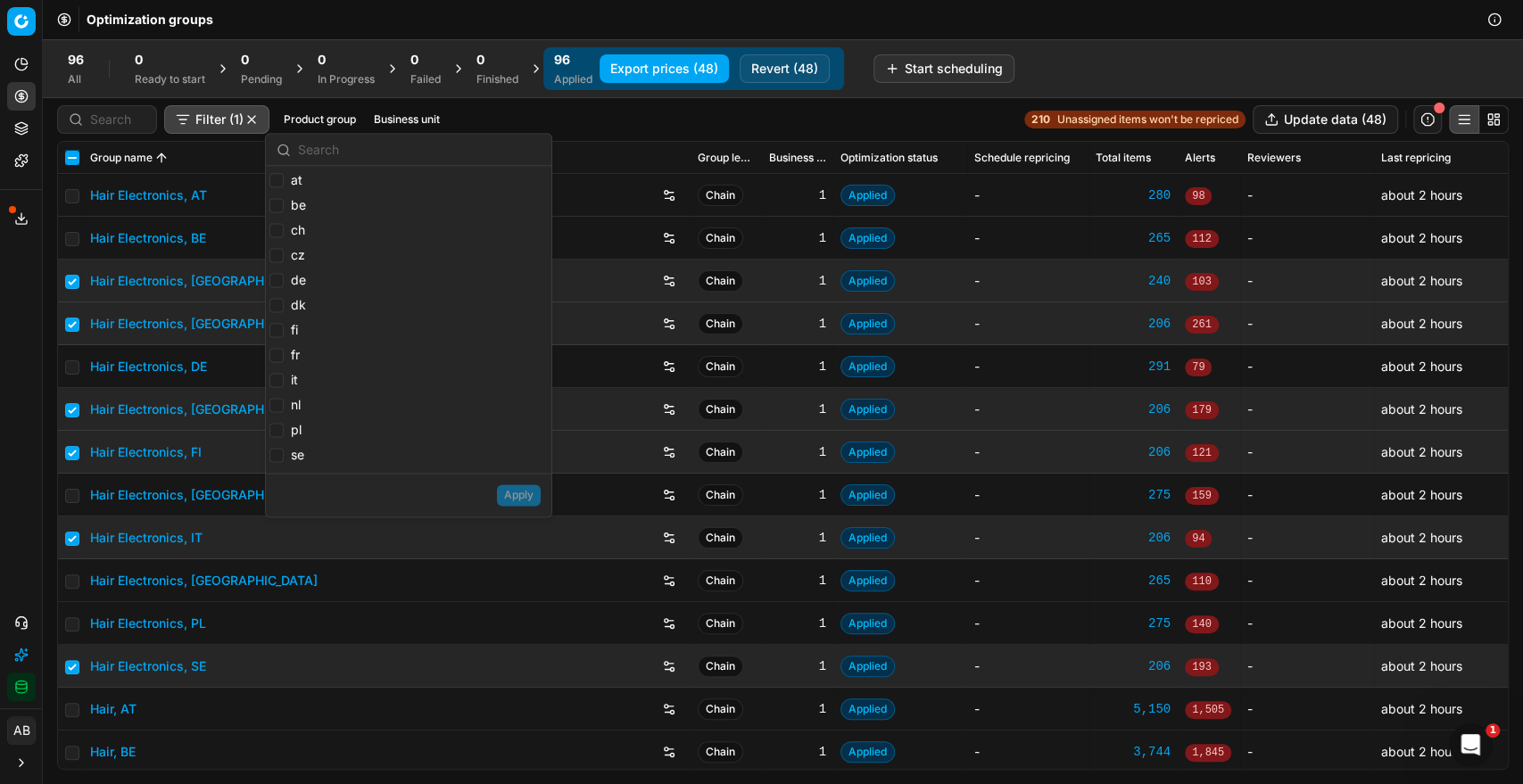
click at [73, 154] on input "checkbox" at bounding box center [72, 158] width 15 height 15
checkbox input "true"
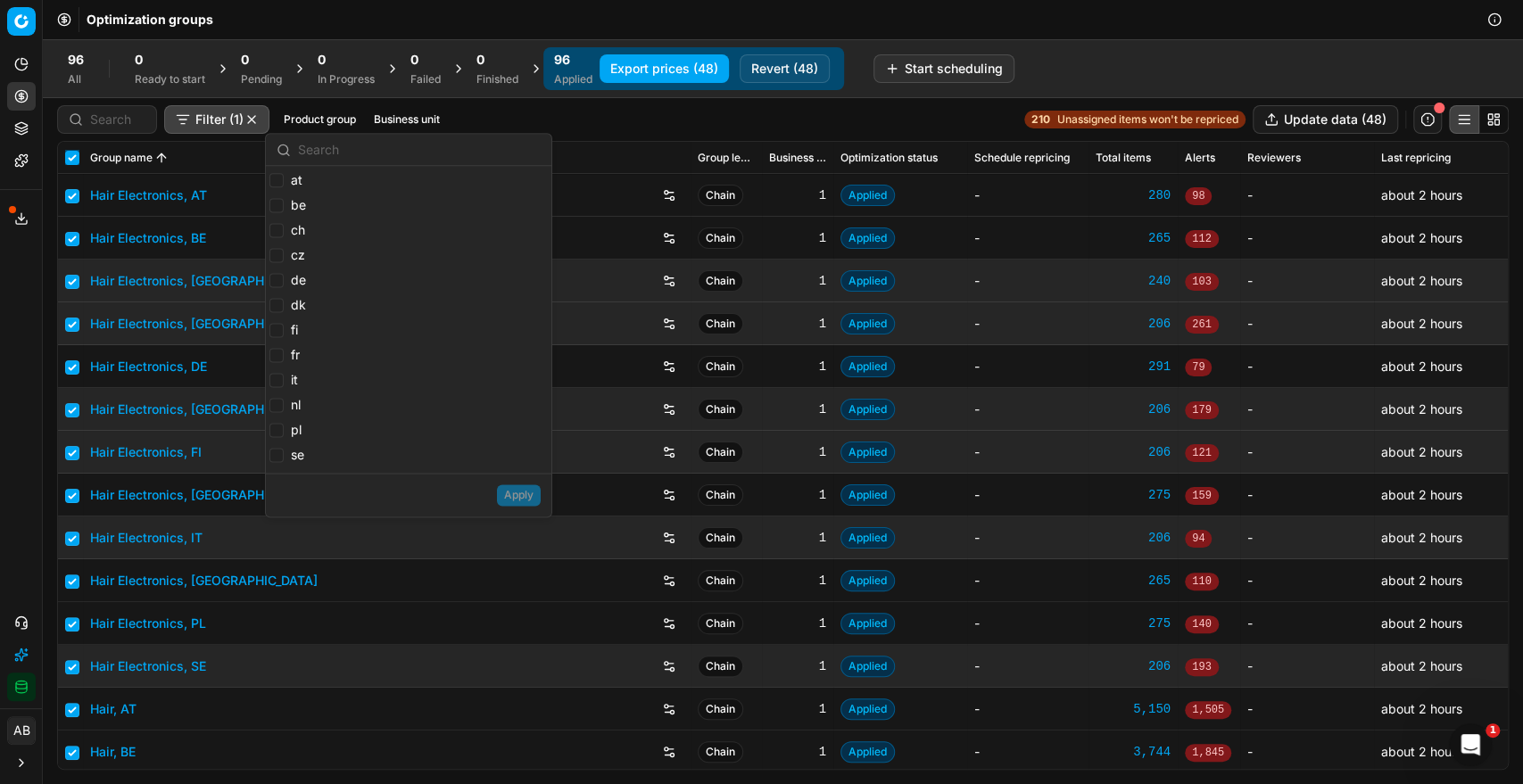
checkbox input "true"
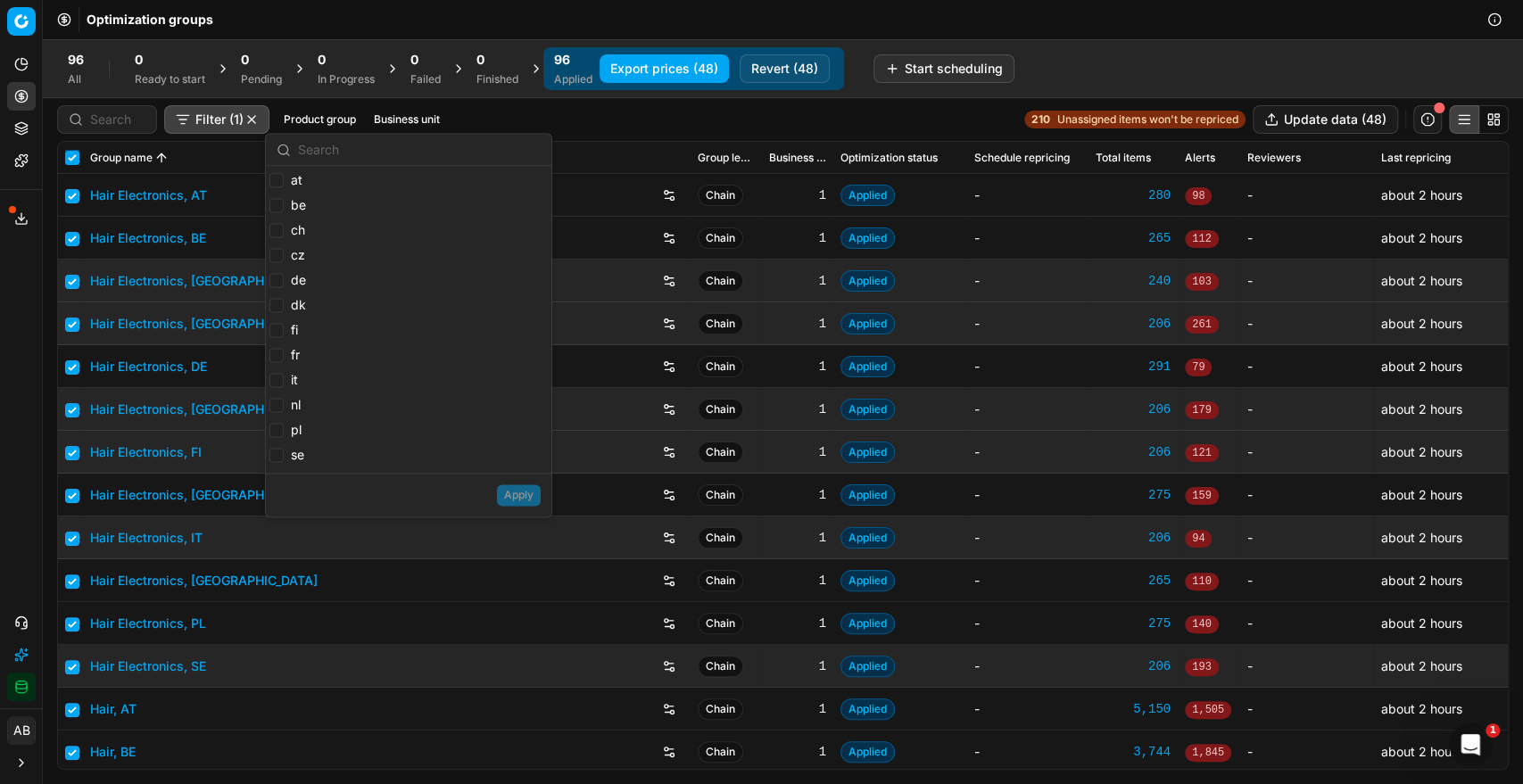
checkbox input "true"
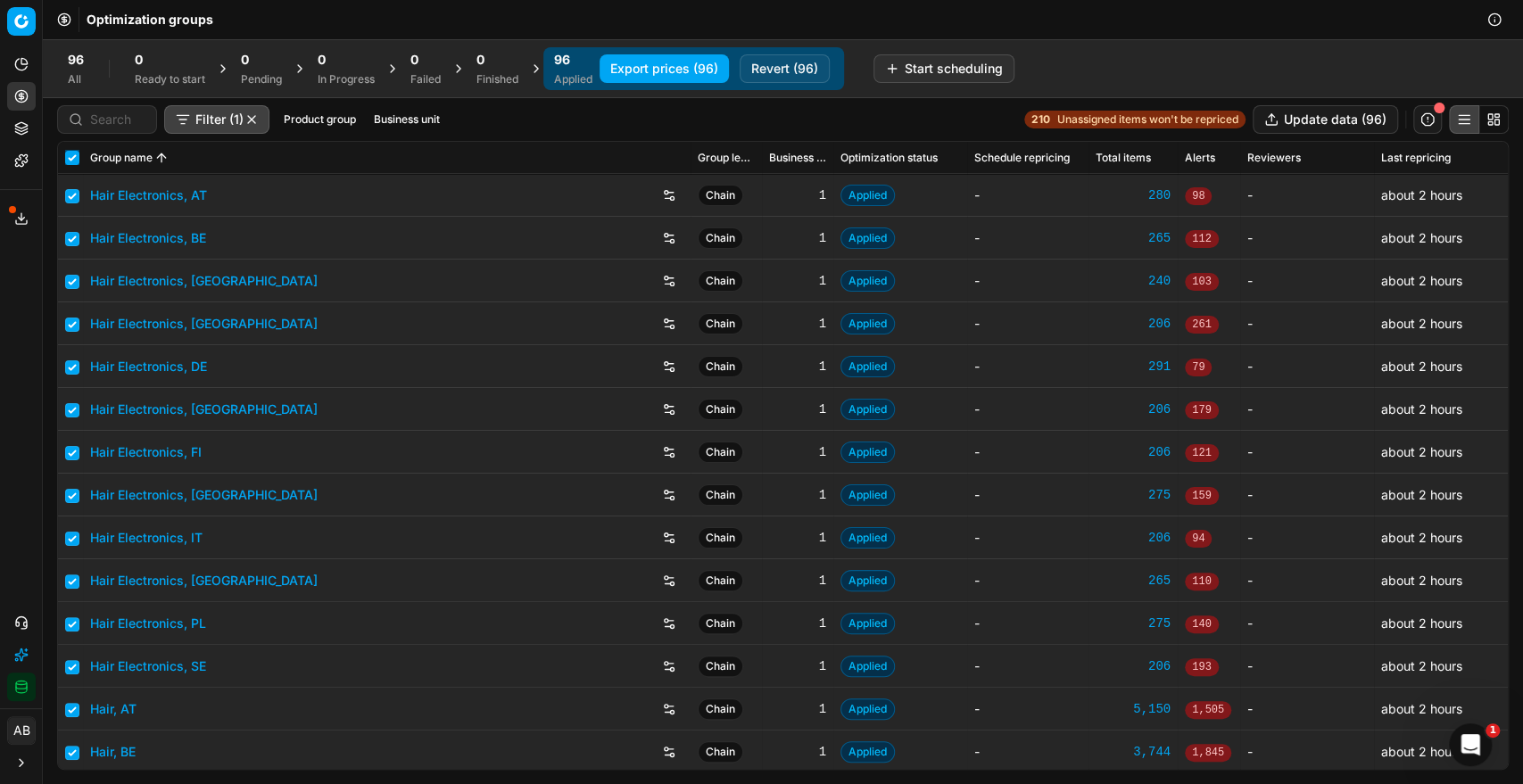
click at [73, 154] on input "checkbox" at bounding box center [72, 158] width 15 height 15
checkbox input "false"
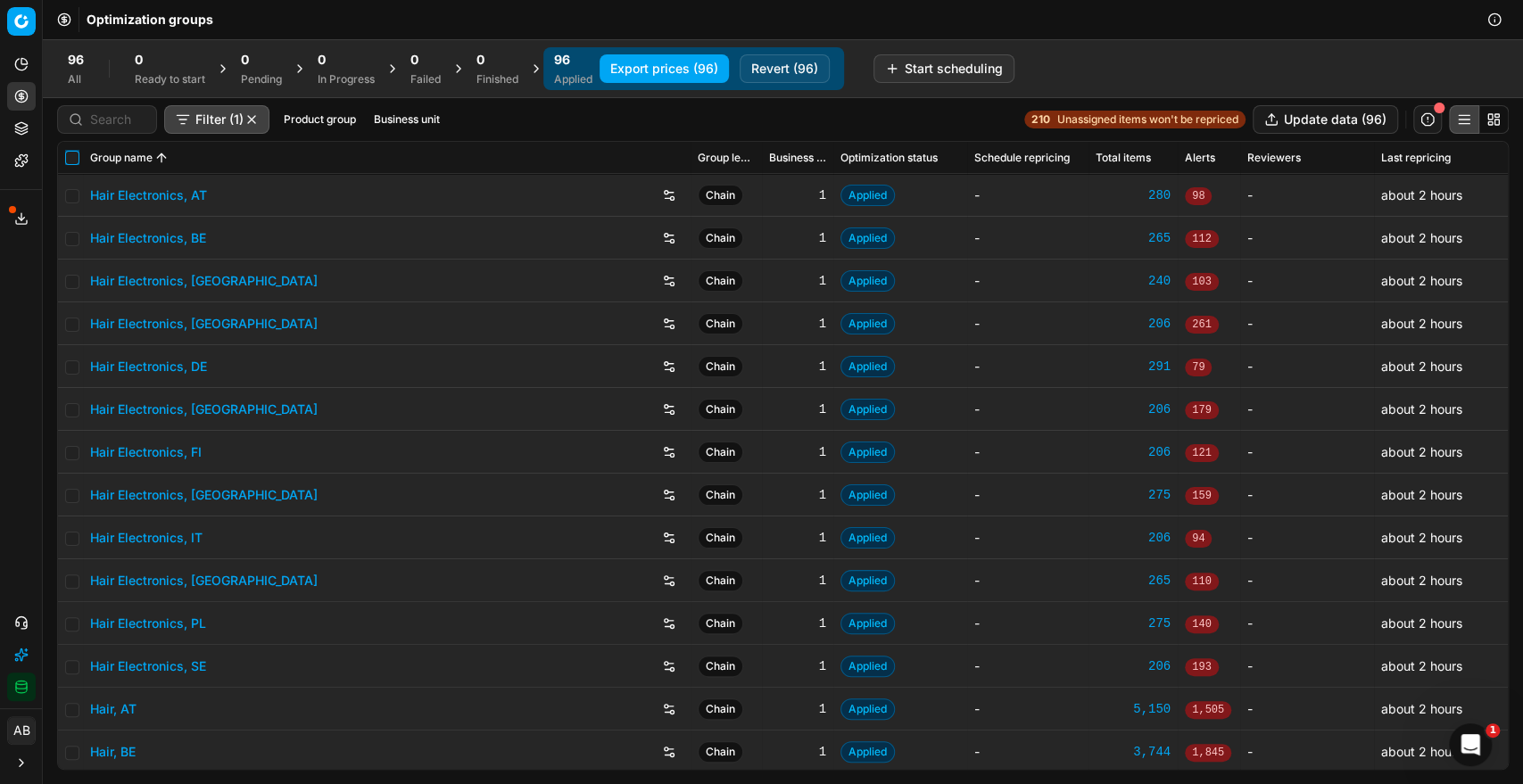
checkbox input "false"
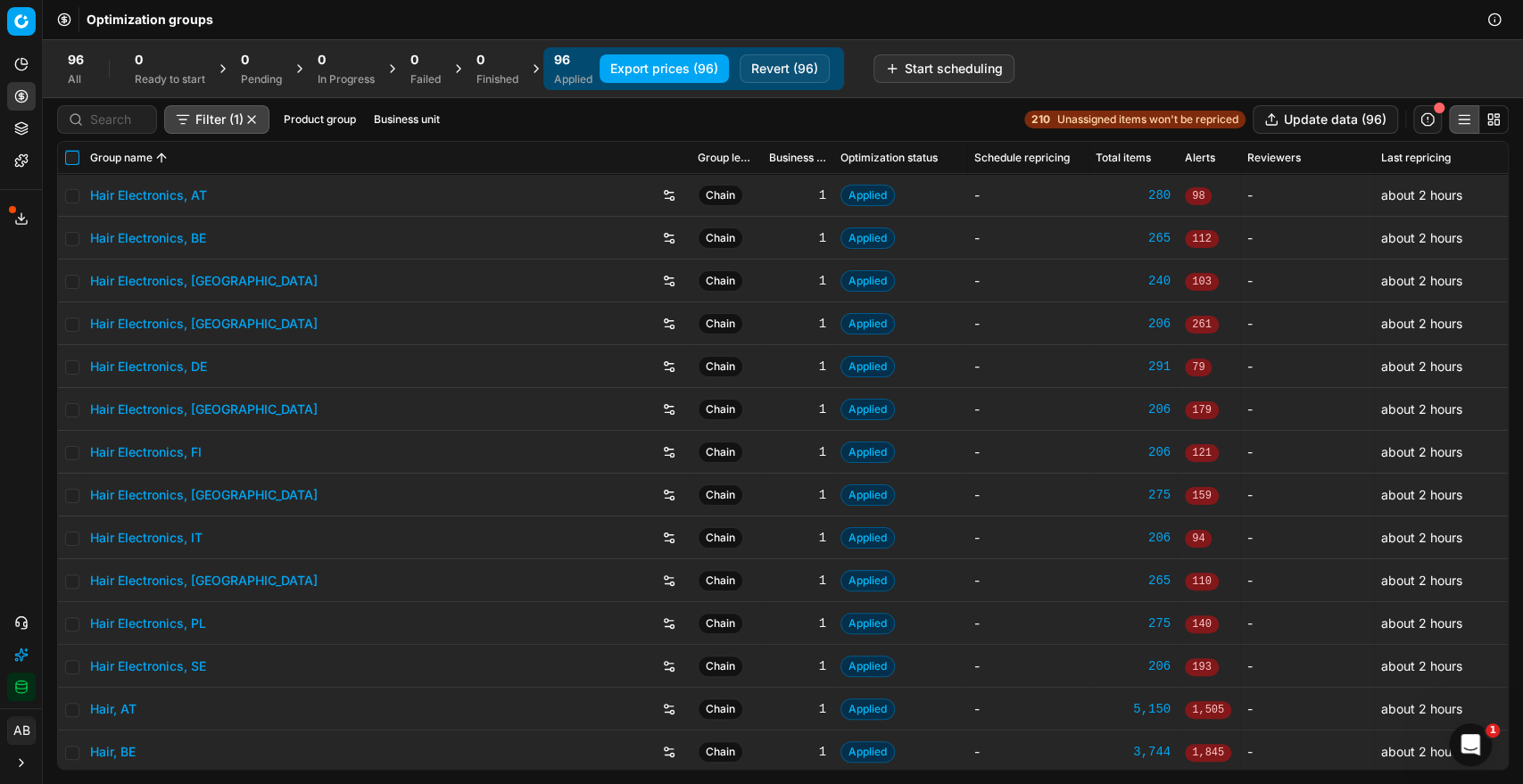
checkbox input "false"
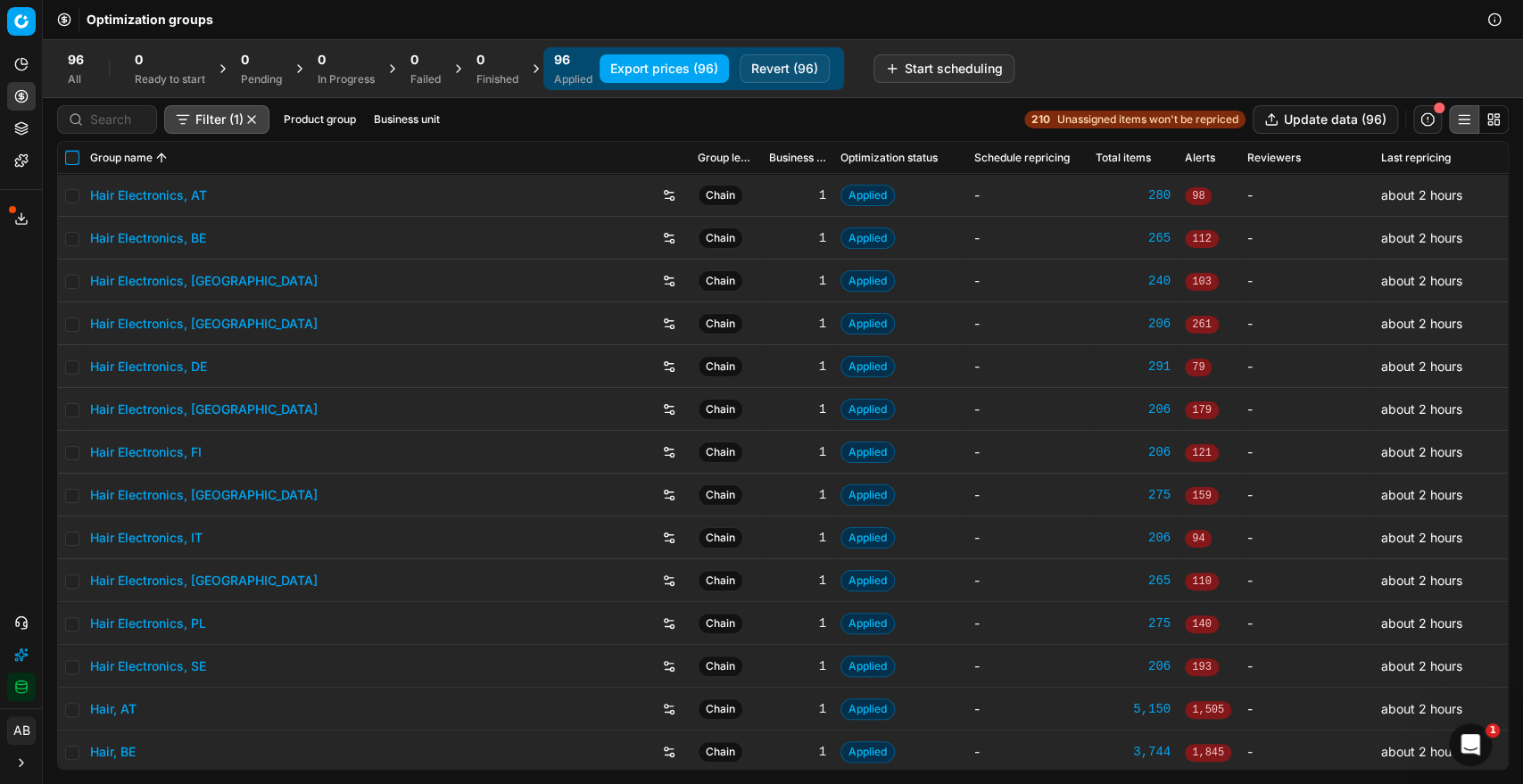
checkbox input "false"
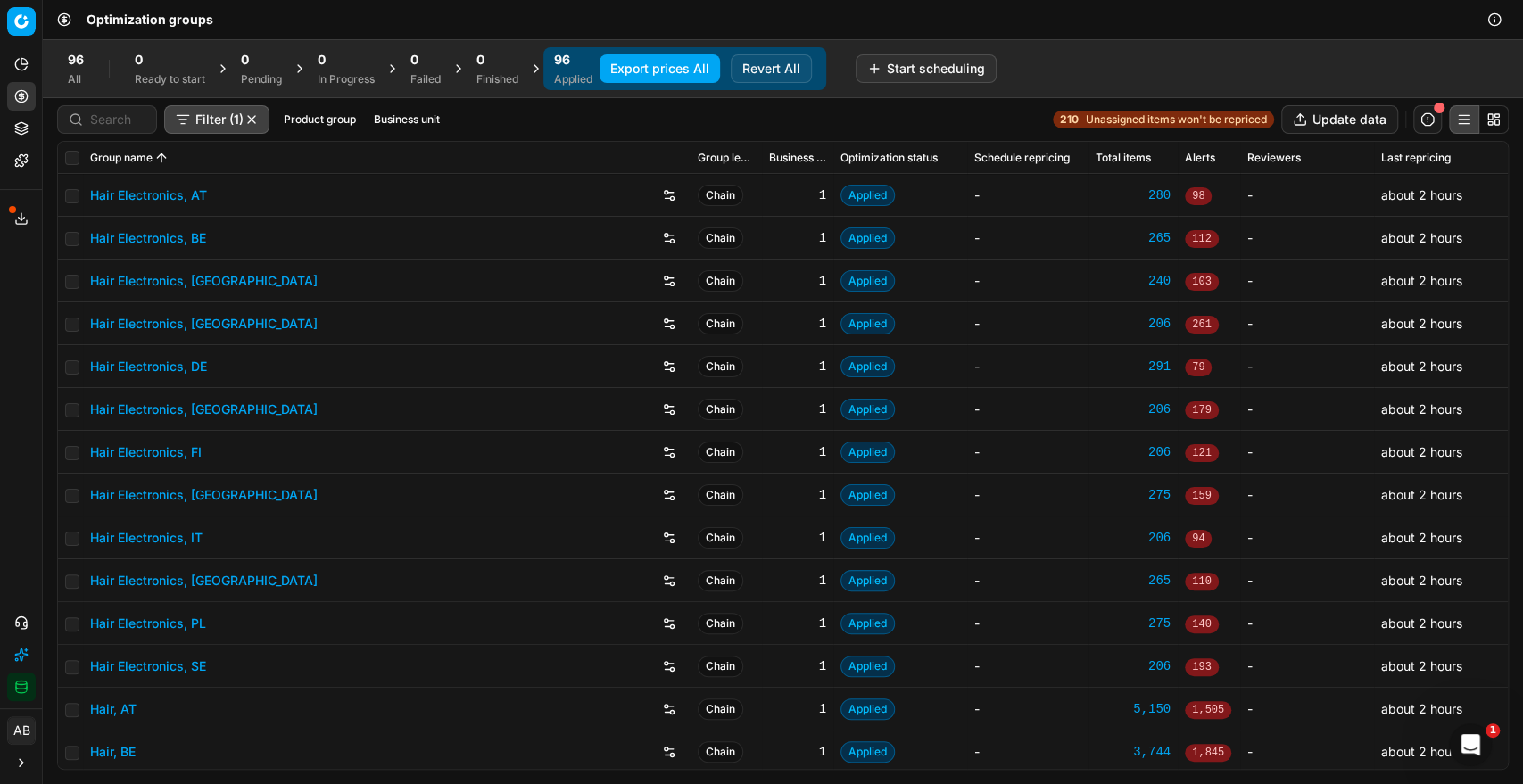
click at [420, 120] on button "Business unit" at bounding box center [407, 119] width 80 height 21
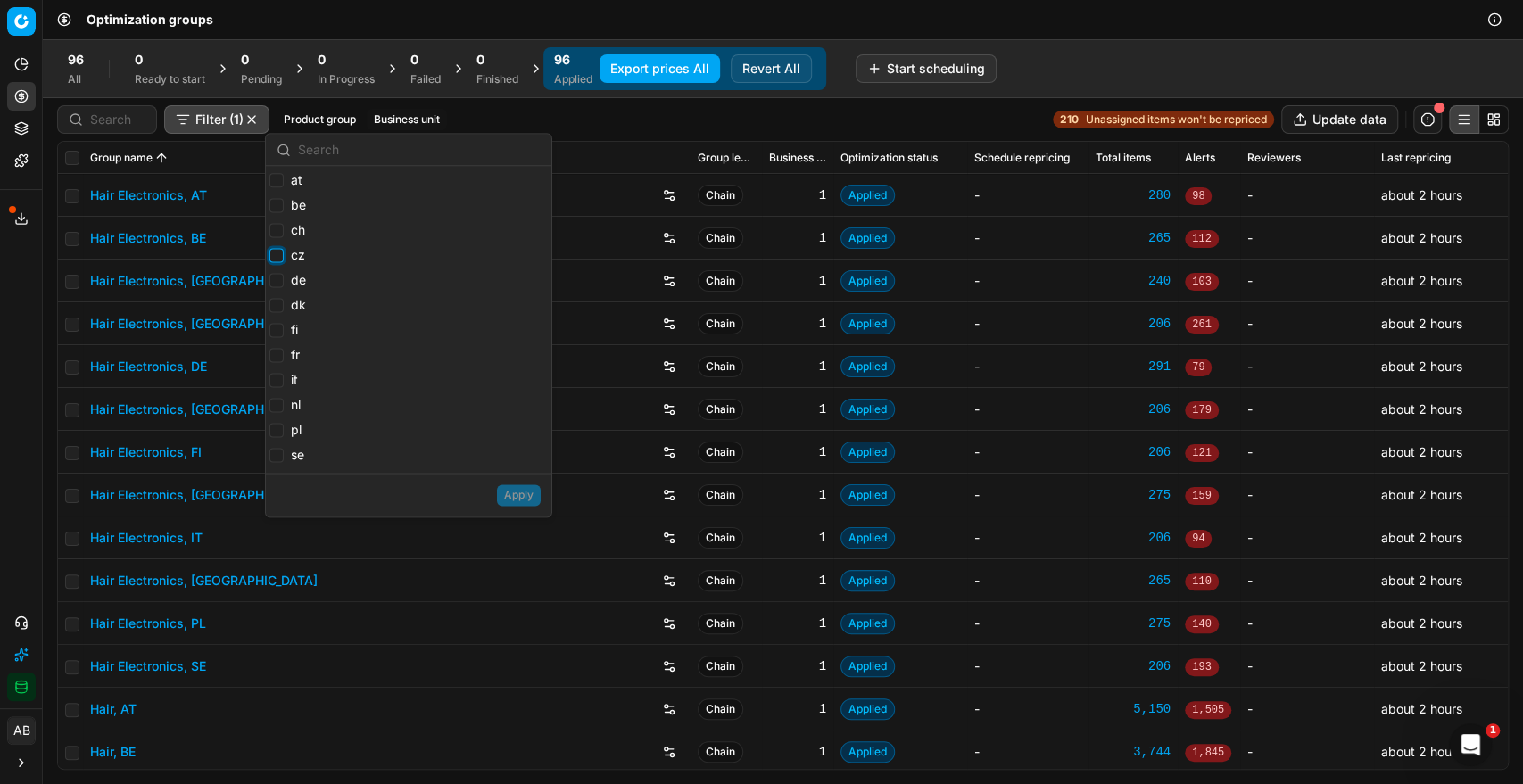
click at [275, 255] on input "cz" at bounding box center [276, 255] width 15 height 15
checkbox input "true"
click at [269, 302] on input "dk" at bounding box center [276, 305] width 15 height 15
checkbox input "true"
click at [271, 327] on input "fi" at bounding box center [276, 330] width 15 height 15
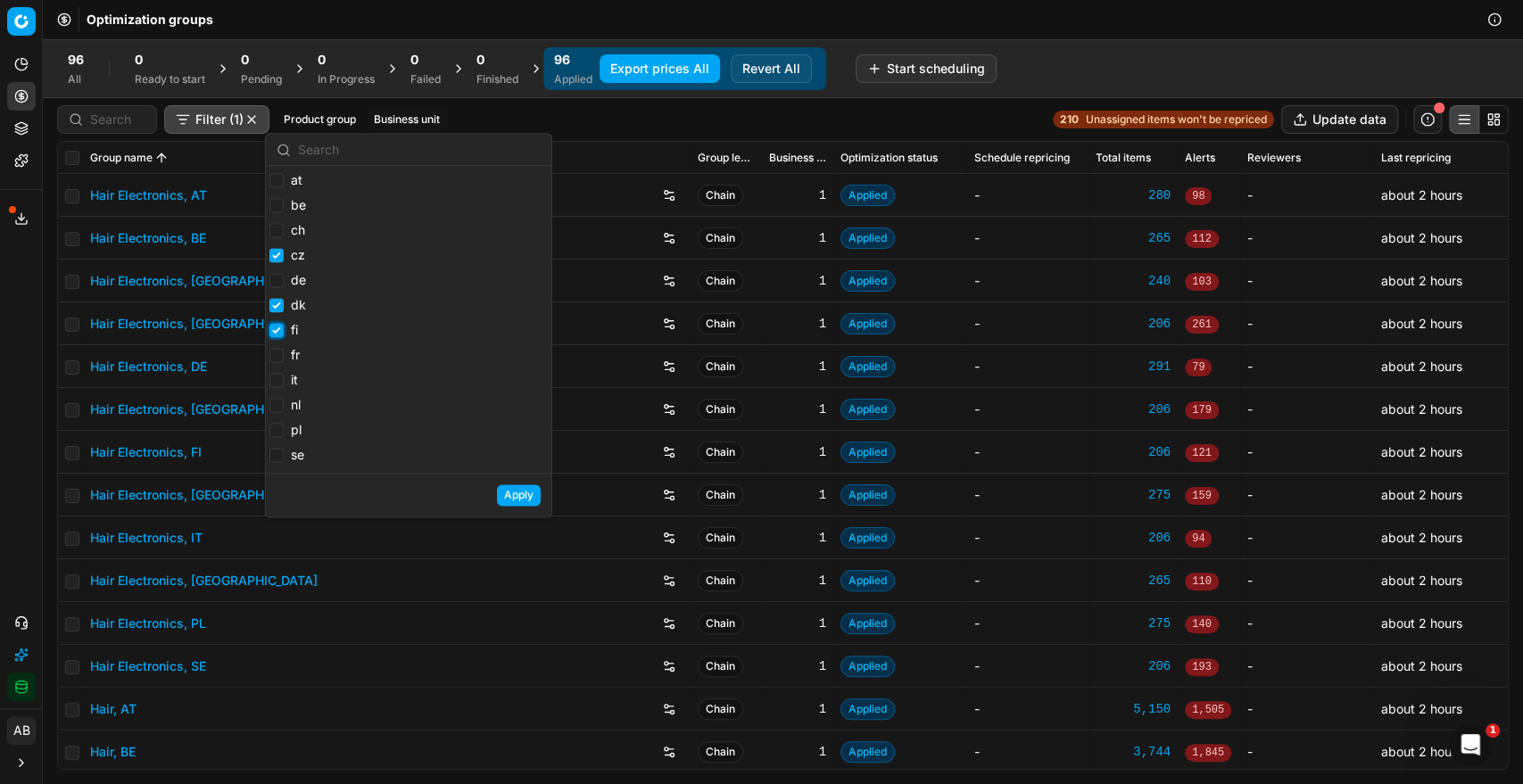
checkbox input "true"
drag, startPoint x: 274, startPoint y: 412, endPoint x: 275, endPoint y: 439, distance: 27.0
click at [275, 438] on label "pl" at bounding box center [285, 430] width 32 height 18
click at [275, 437] on input "pl" at bounding box center [276, 430] width 15 height 15
click at [275, 438] on label "pl" at bounding box center [285, 430] width 32 height 18
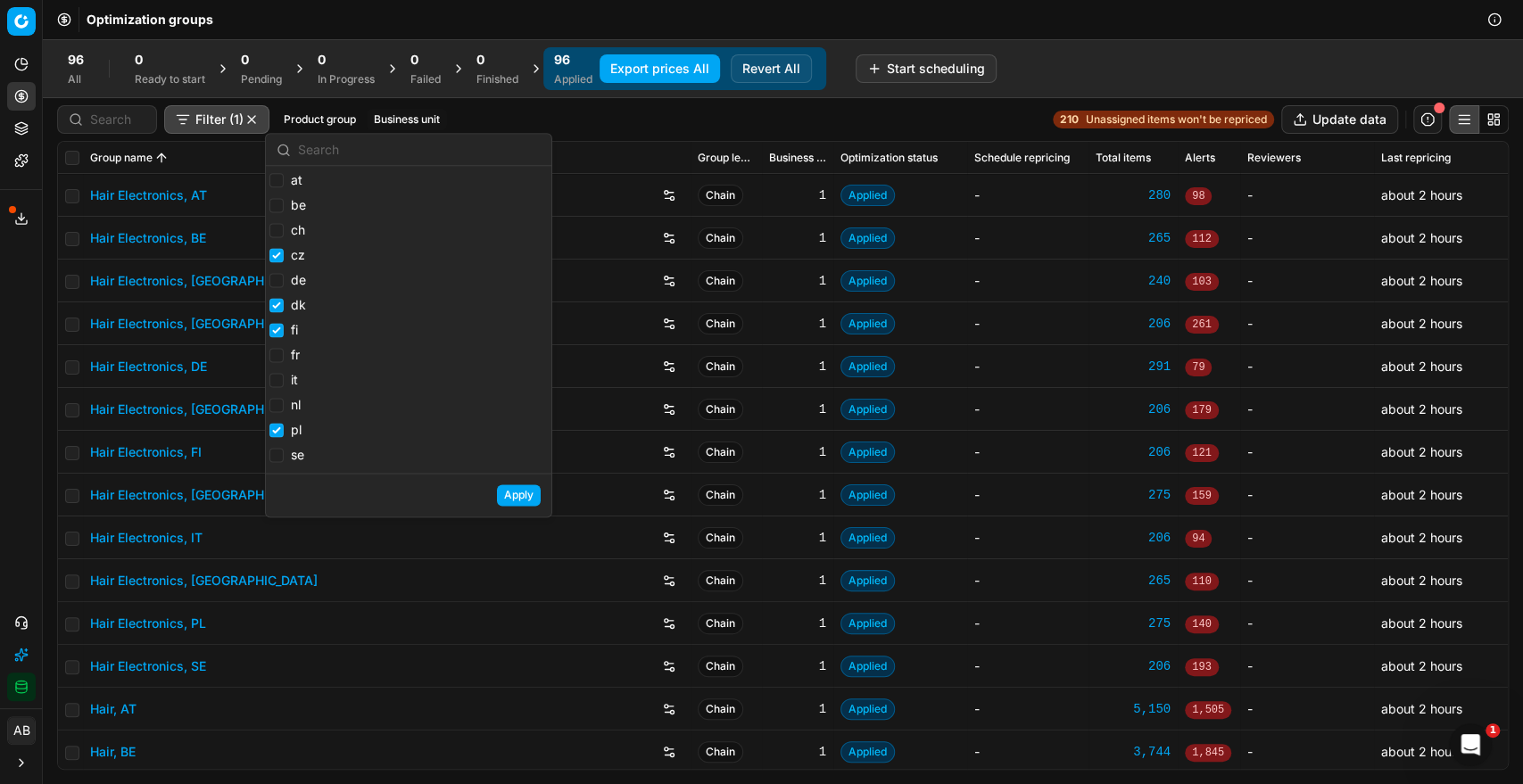
click at [275, 437] on input "pl" at bounding box center [276, 430] width 15 height 15
click at [275, 438] on label "pl" at bounding box center [285, 430] width 32 height 18
click at [275, 437] on input "pl" at bounding box center [276, 430] width 15 height 15
checkbox input "true"
click at [285, 402] on label "nl" at bounding box center [285, 405] width 31 height 18
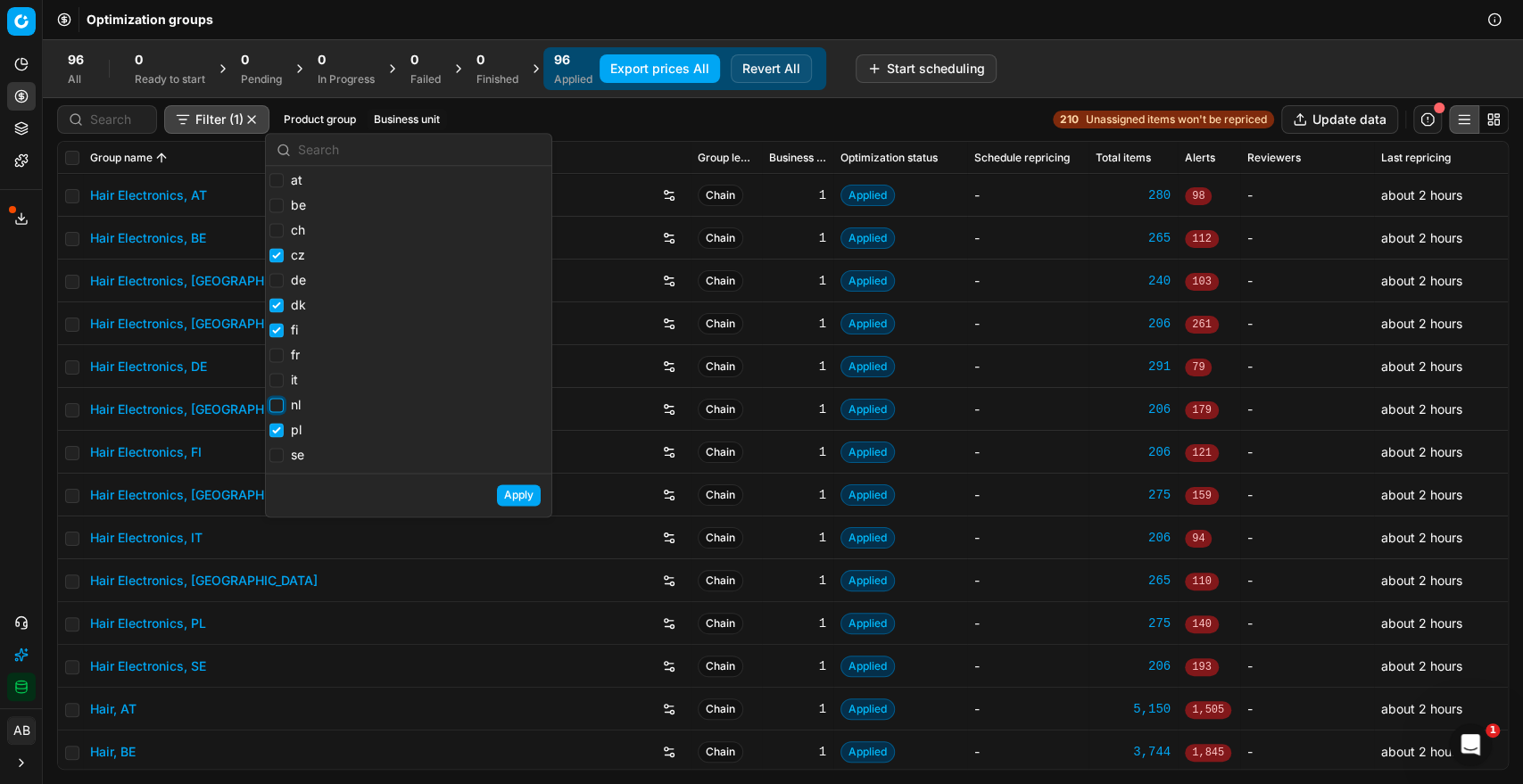
click at [284, 402] on input "nl" at bounding box center [276, 405] width 15 height 15
click at [282, 406] on input "nl" at bounding box center [276, 405] width 15 height 15
checkbox input "false"
click at [276, 434] on input "pl" at bounding box center [276, 430] width 15 height 15
checkbox input "false"
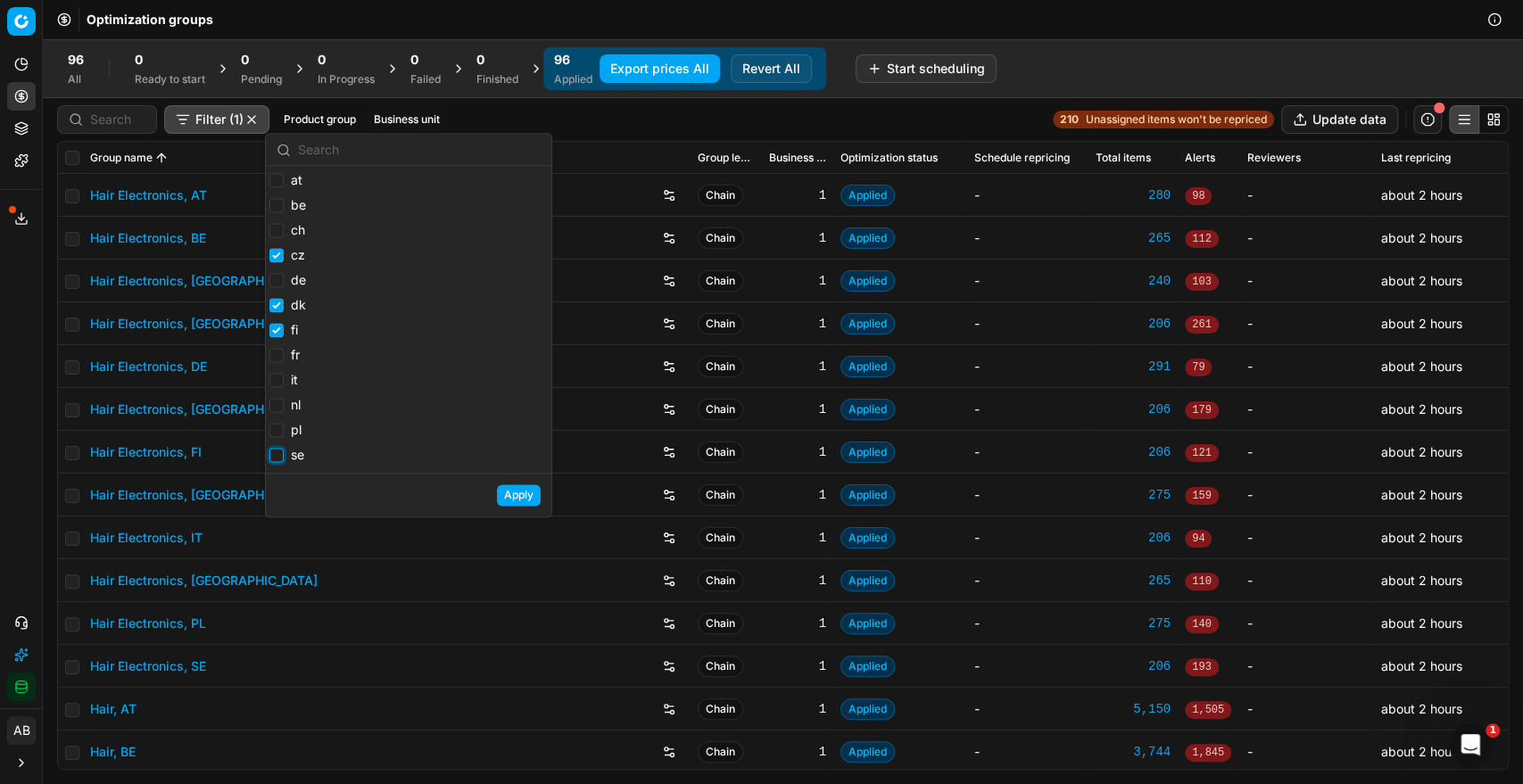
click at [272, 451] on input "se" at bounding box center [276, 455] width 15 height 15
checkbox input "true"
click at [273, 383] on input "it" at bounding box center [276, 380] width 15 height 15
checkbox input "true"
click at [510, 505] on button "Apply" at bounding box center [519, 494] width 44 height 21
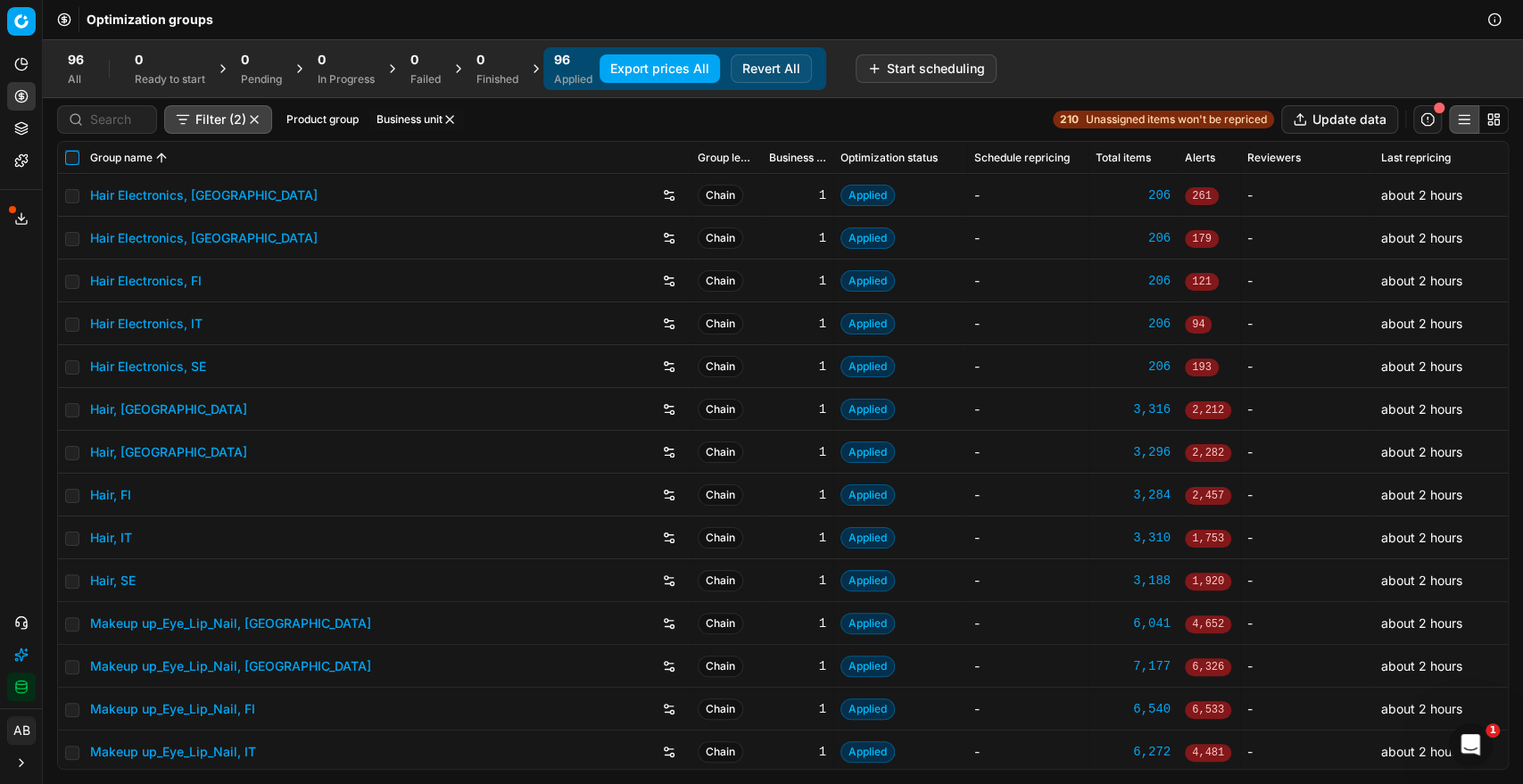
click at [73, 163] on input "checkbox" at bounding box center [72, 158] width 15 height 15
checkbox input "true"
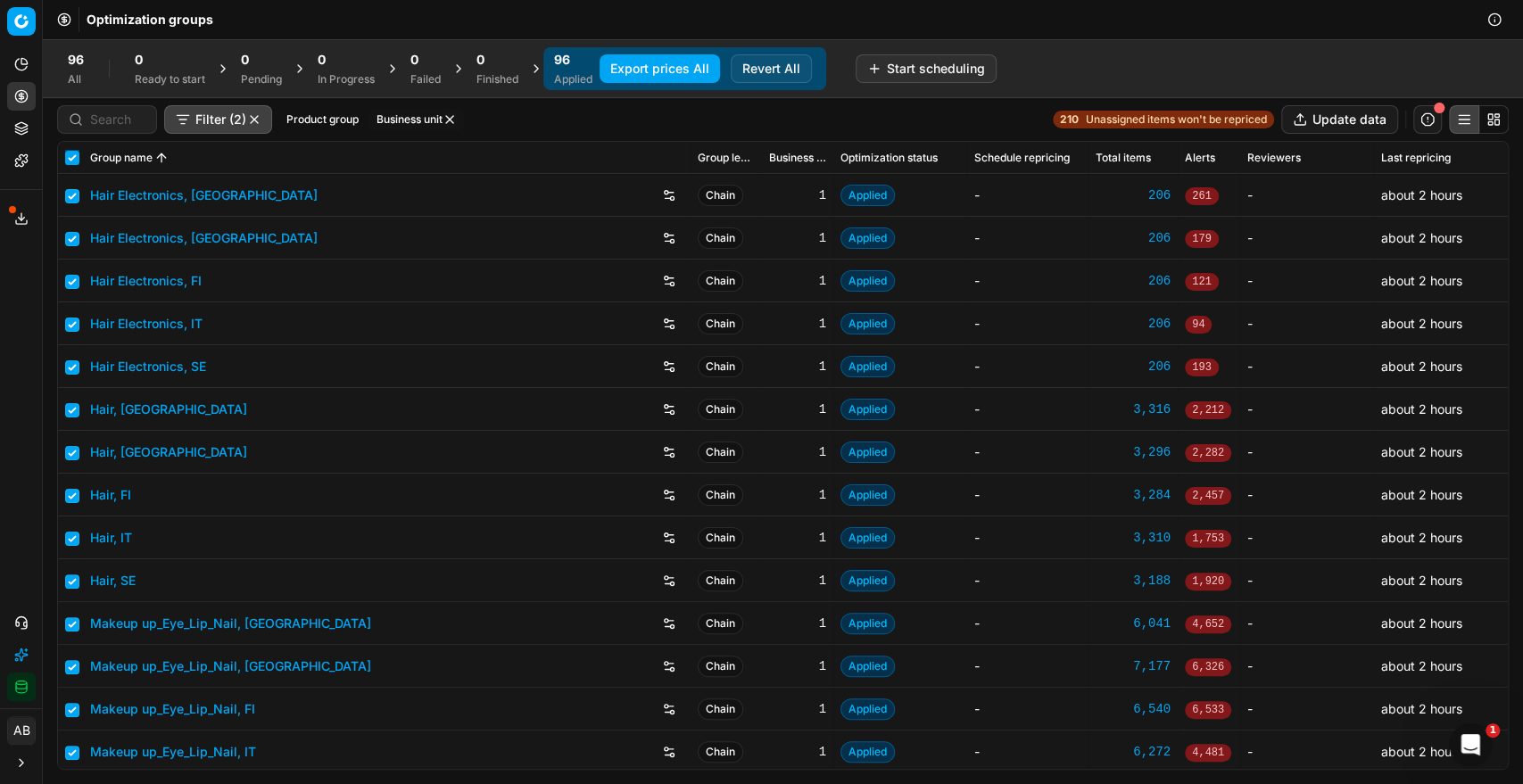
checkbox input "true"
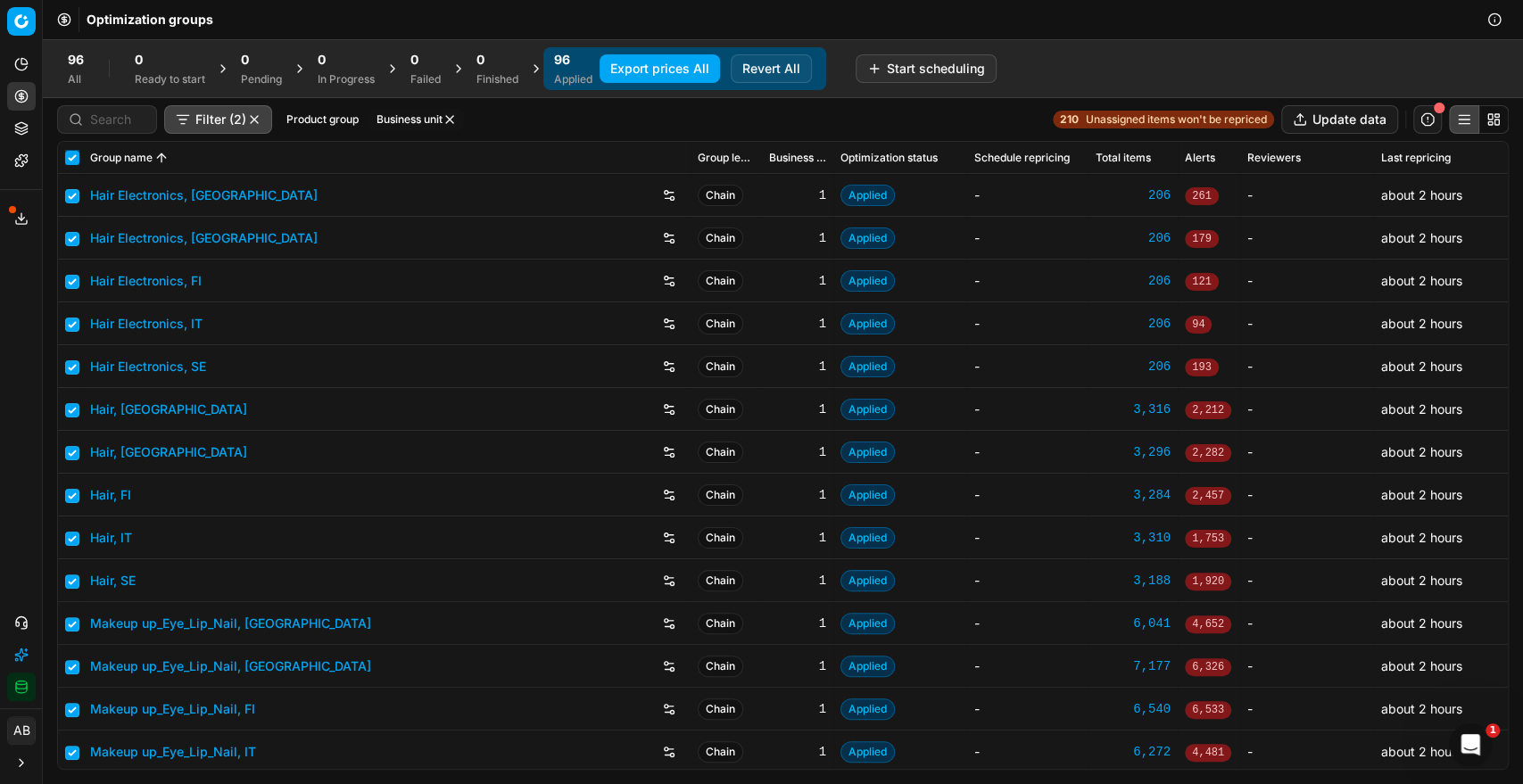
checkbox input "true"
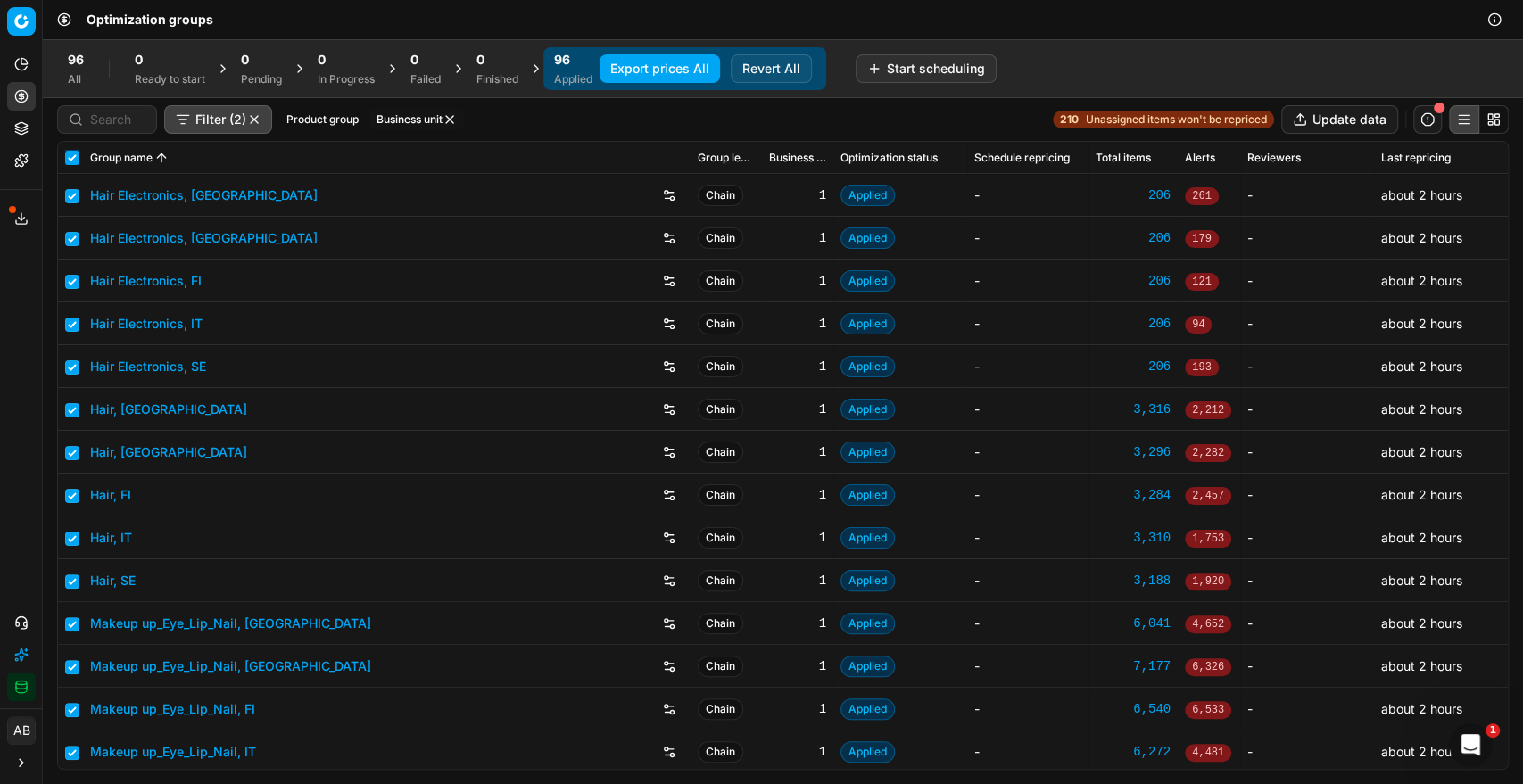
checkbox input "true"
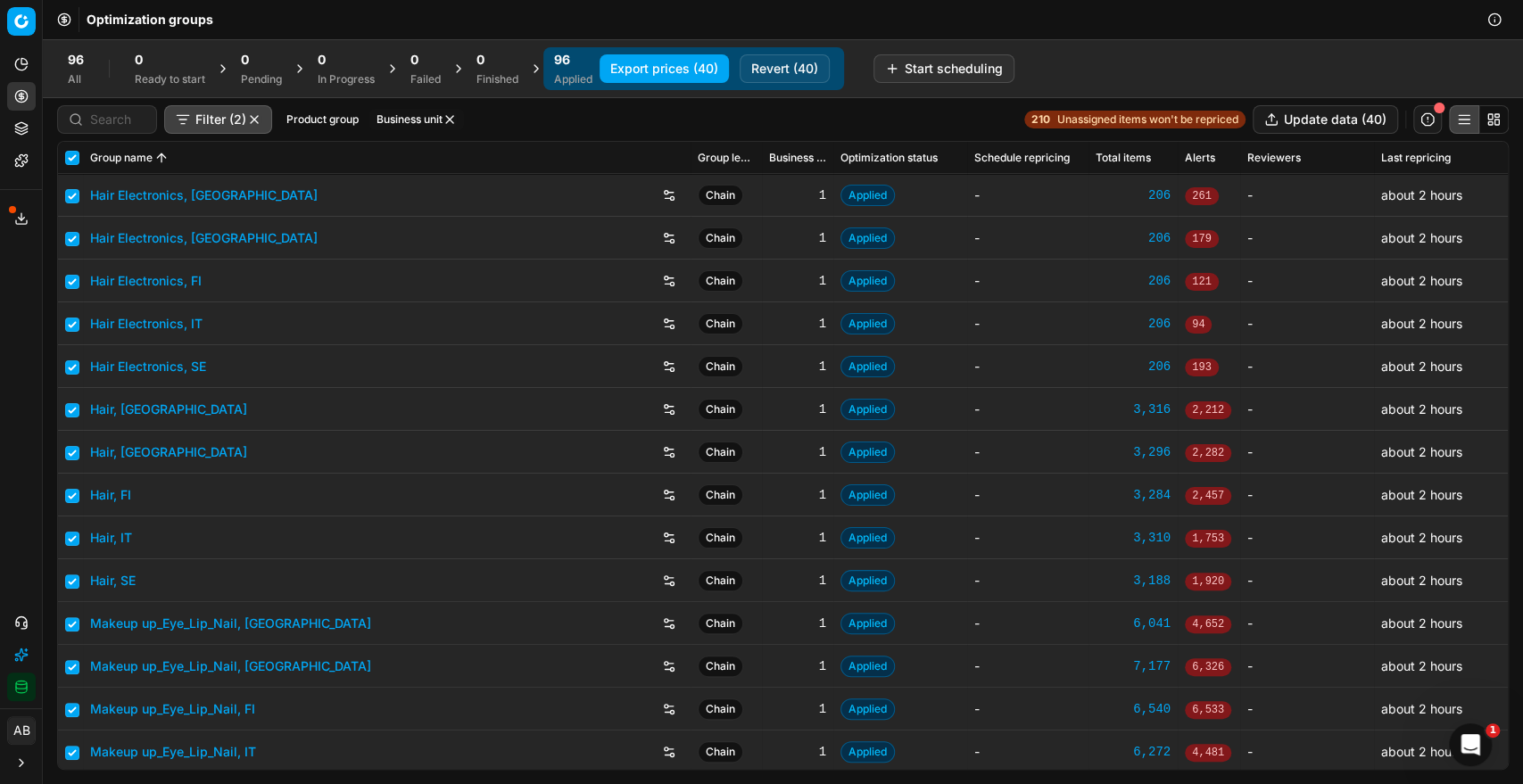
click at [686, 64] on button "Export prices (40)" at bounding box center [664, 68] width 130 height 28
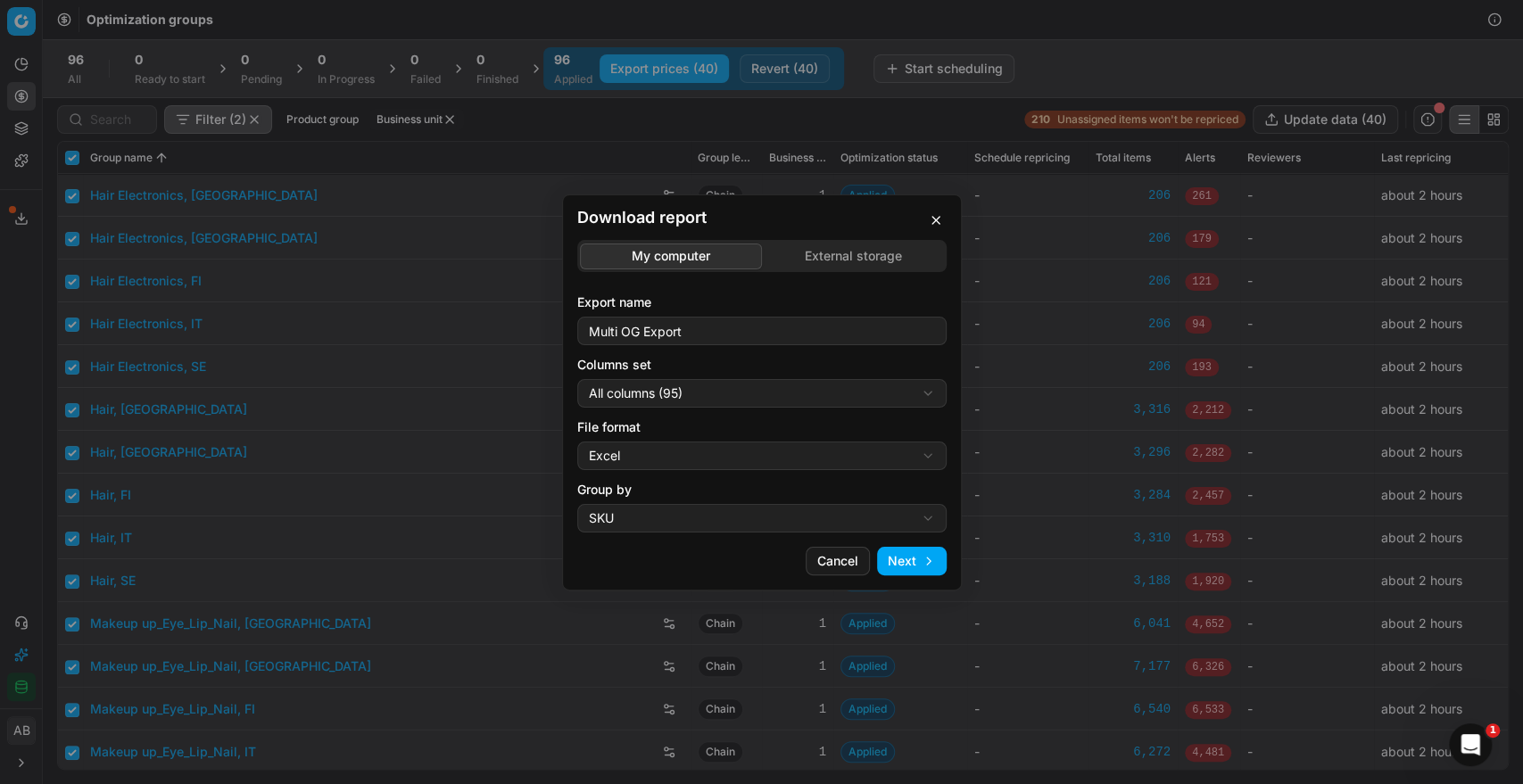
click at [708, 392] on div "Download report My computer External storage Export name Multi OG Export Column…" at bounding box center [762, 392] width 1523 height 784
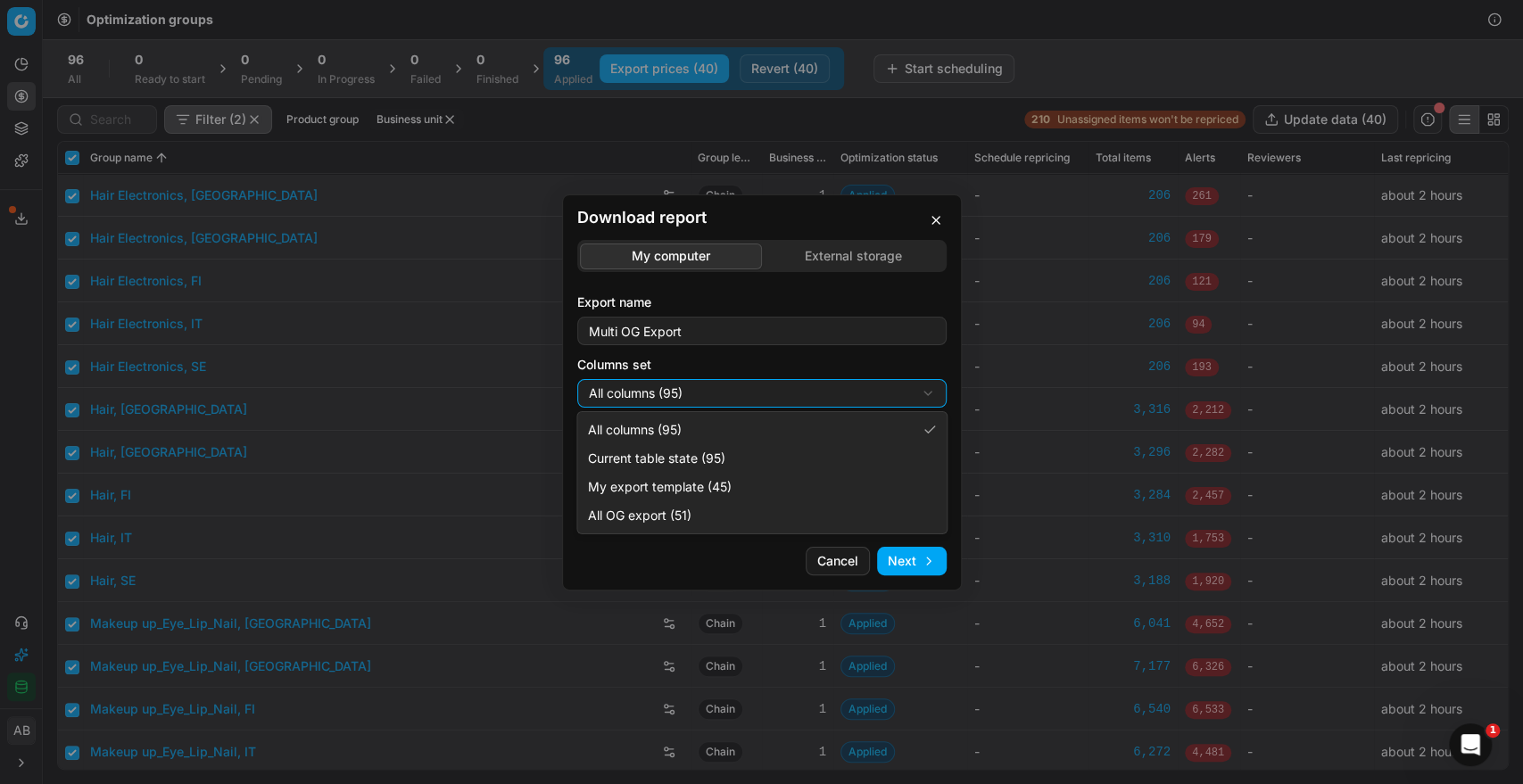
select select "custom"
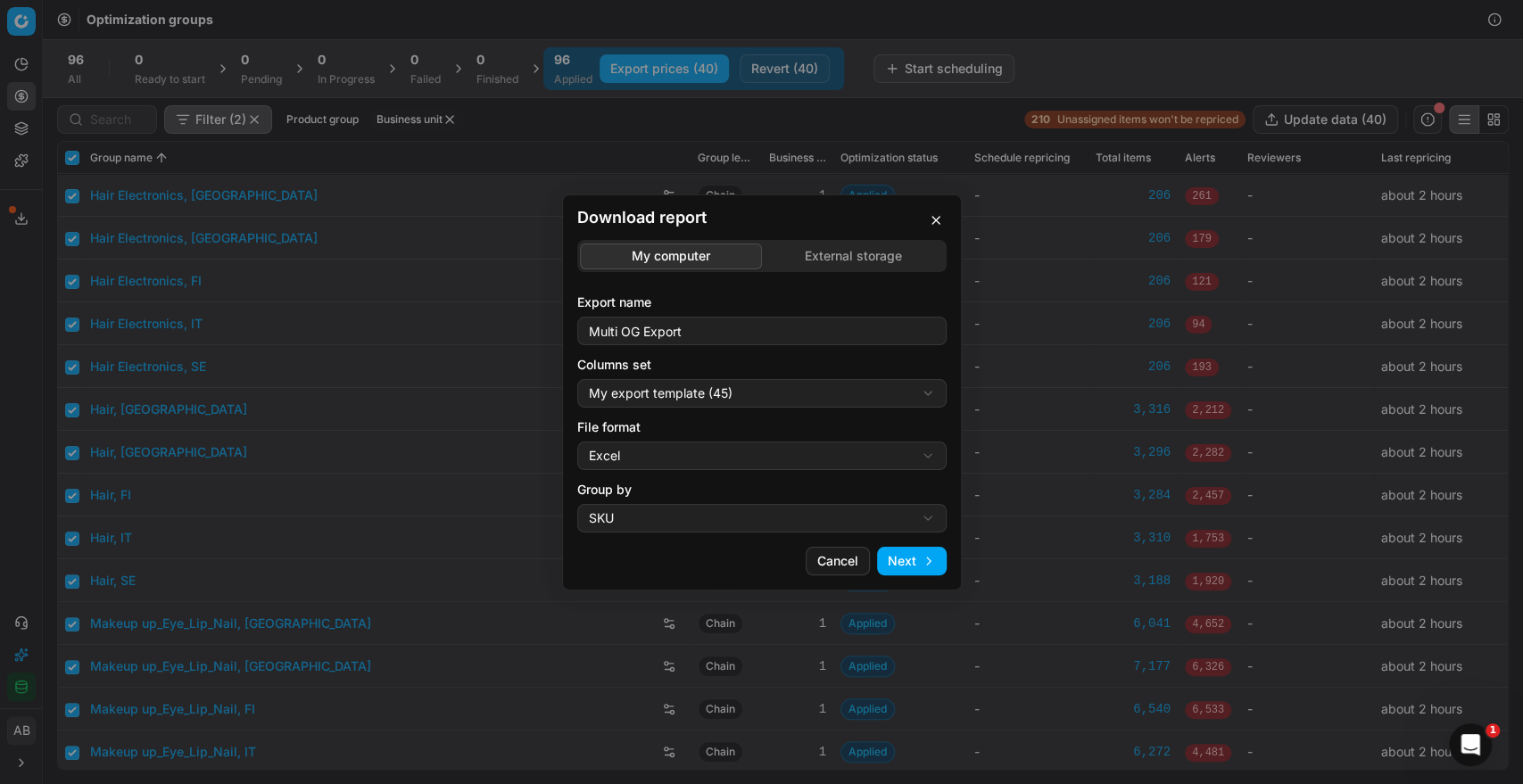
click at [640, 438] on div "File format Excel Excel CSV" at bounding box center [762, 444] width 369 height 52
click at [636, 442] on div "Download report My computer External storage Export name Multi OG Export Column…" at bounding box center [762, 392] width 1523 height 784
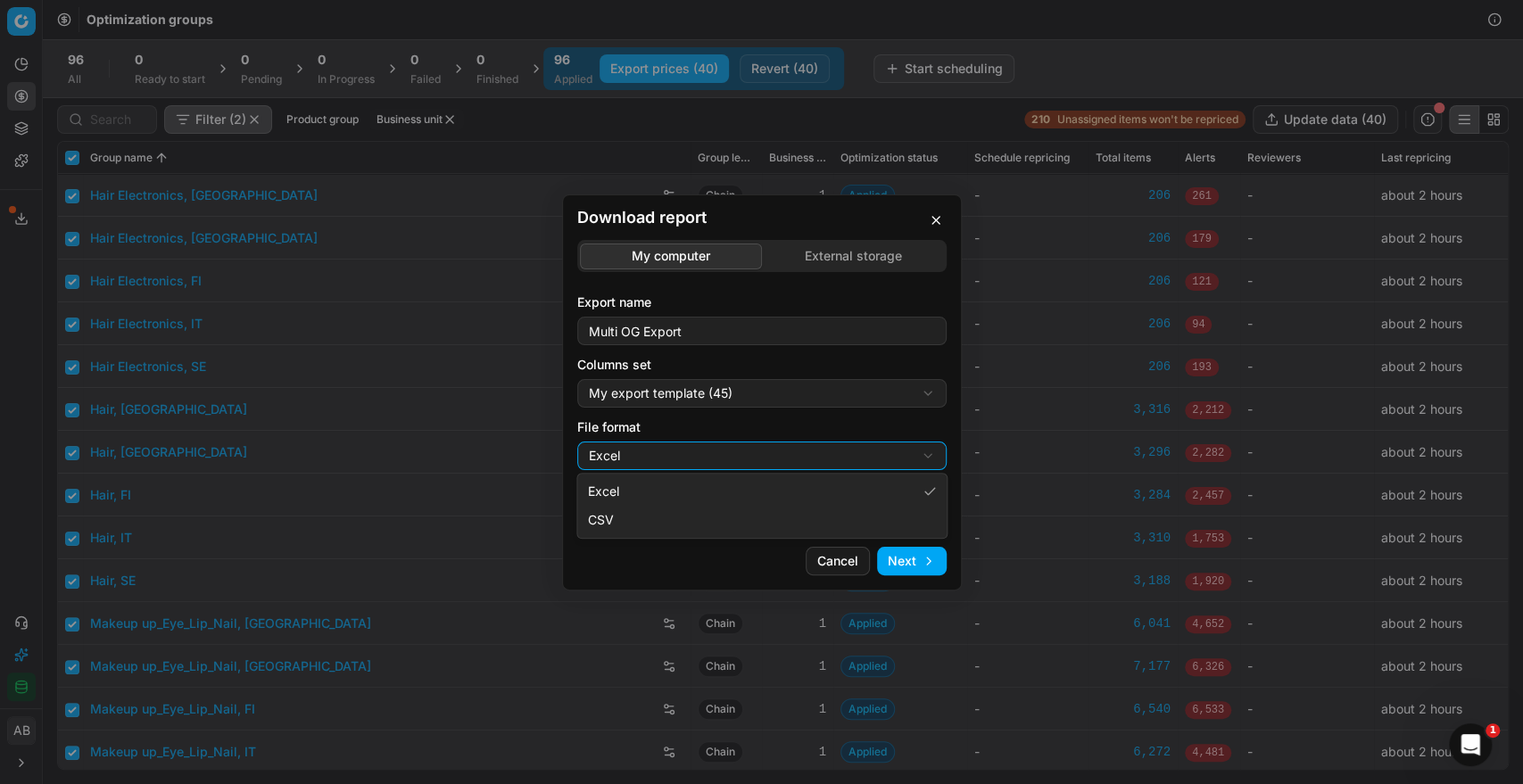
select select "csv"
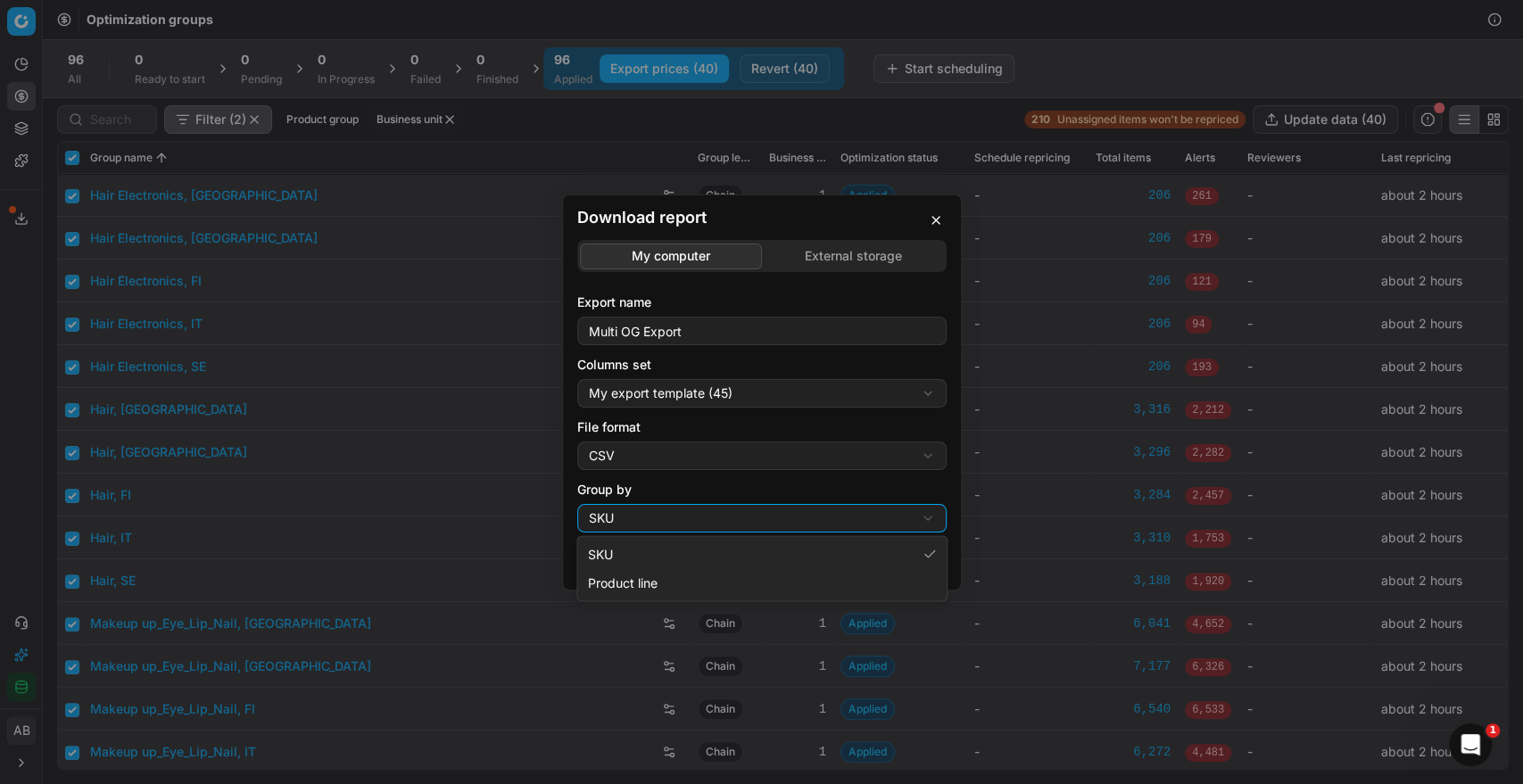
click at [668, 513] on div "Download report My computer External storage Export name Multi OG Export Column…" at bounding box center [762, 392] width 1523 height 784
click at [771, 488] on div "Download report My computer External storage Export name Multi OG Export Column…" at bounding box center [762, 392] width 1523 height 784
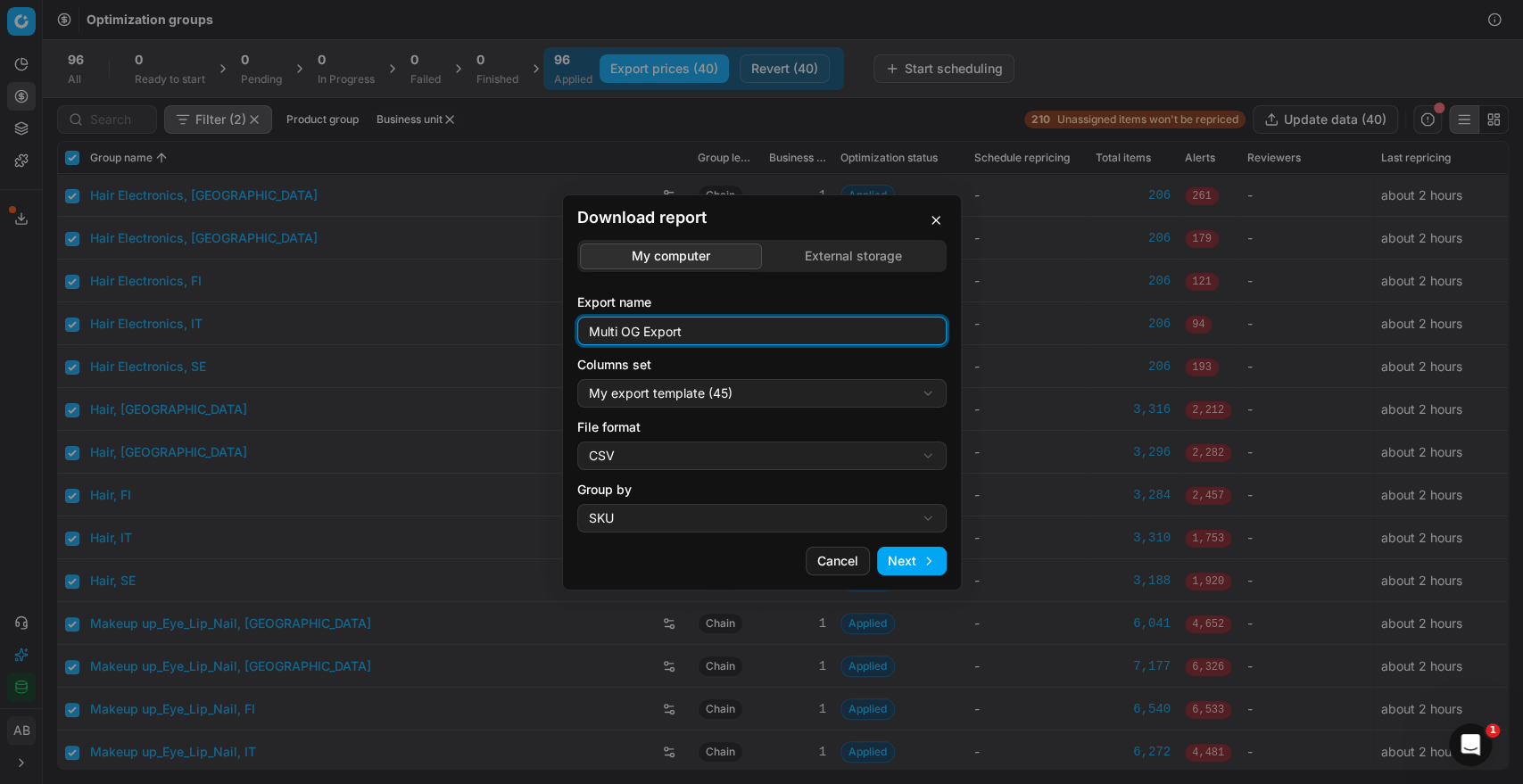
click at [707, 334] on input "Multi OG Export" at bounding box center [762, 330] width 353 height 26
type input "Multi OG Export_new 0910"
click at [905, 558] on button "Next" at bounding box center [911, 561] width 69 height 28
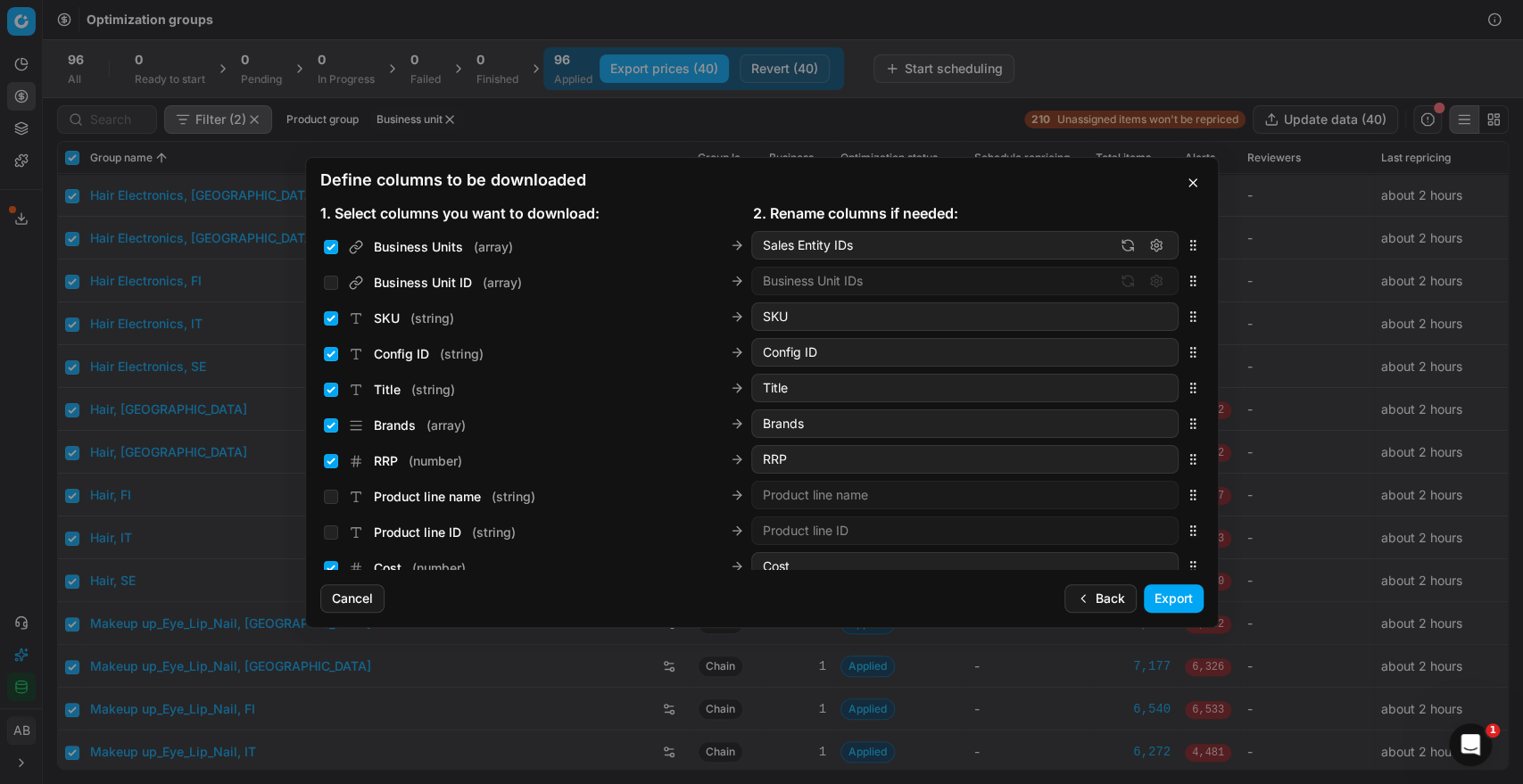
click at [1168, 590] on button "Export" at bounding box center [1174, 598] width 60 height 28
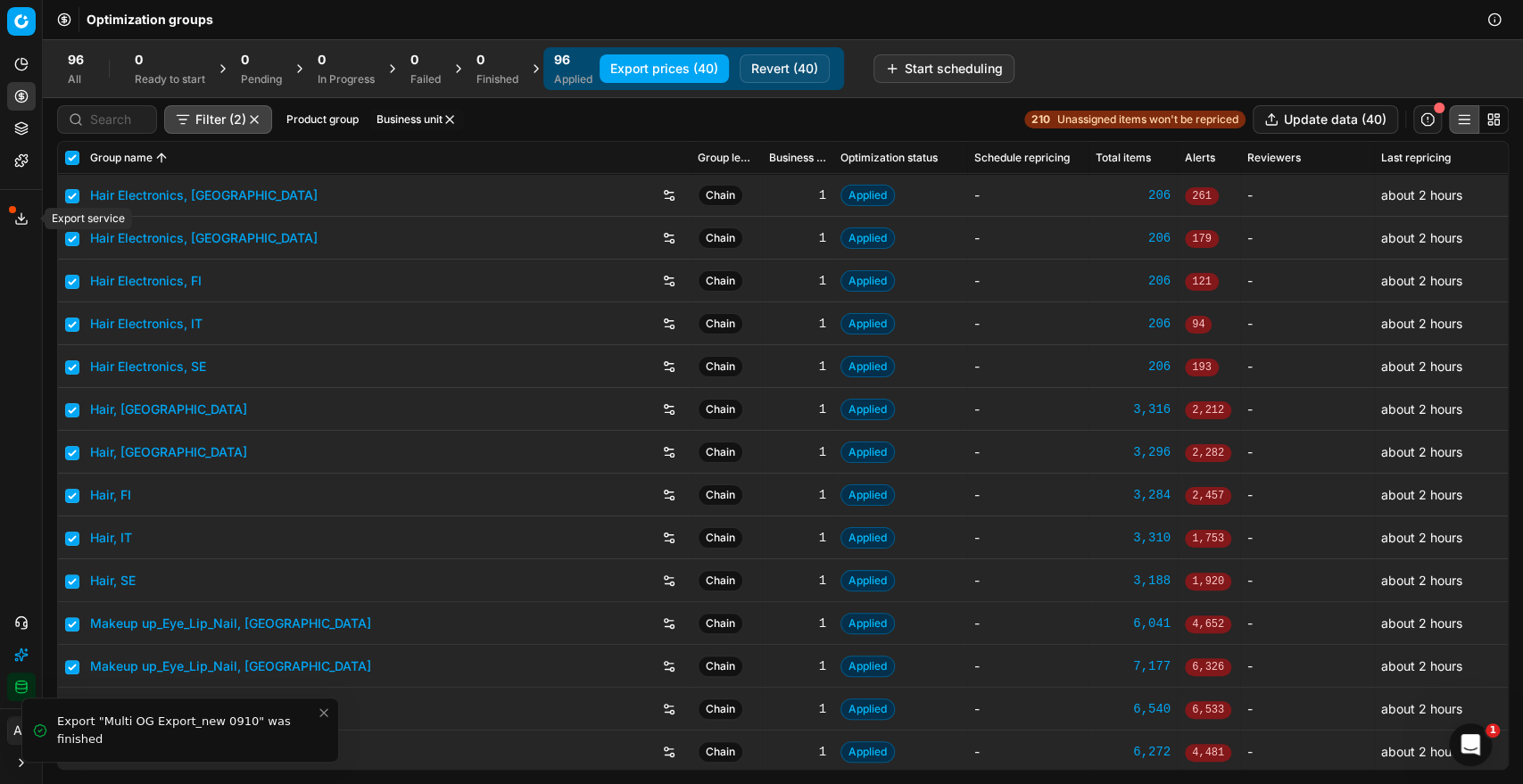
click at [17, 213] on icon at bounding box center [22, 219] width 15 height 15
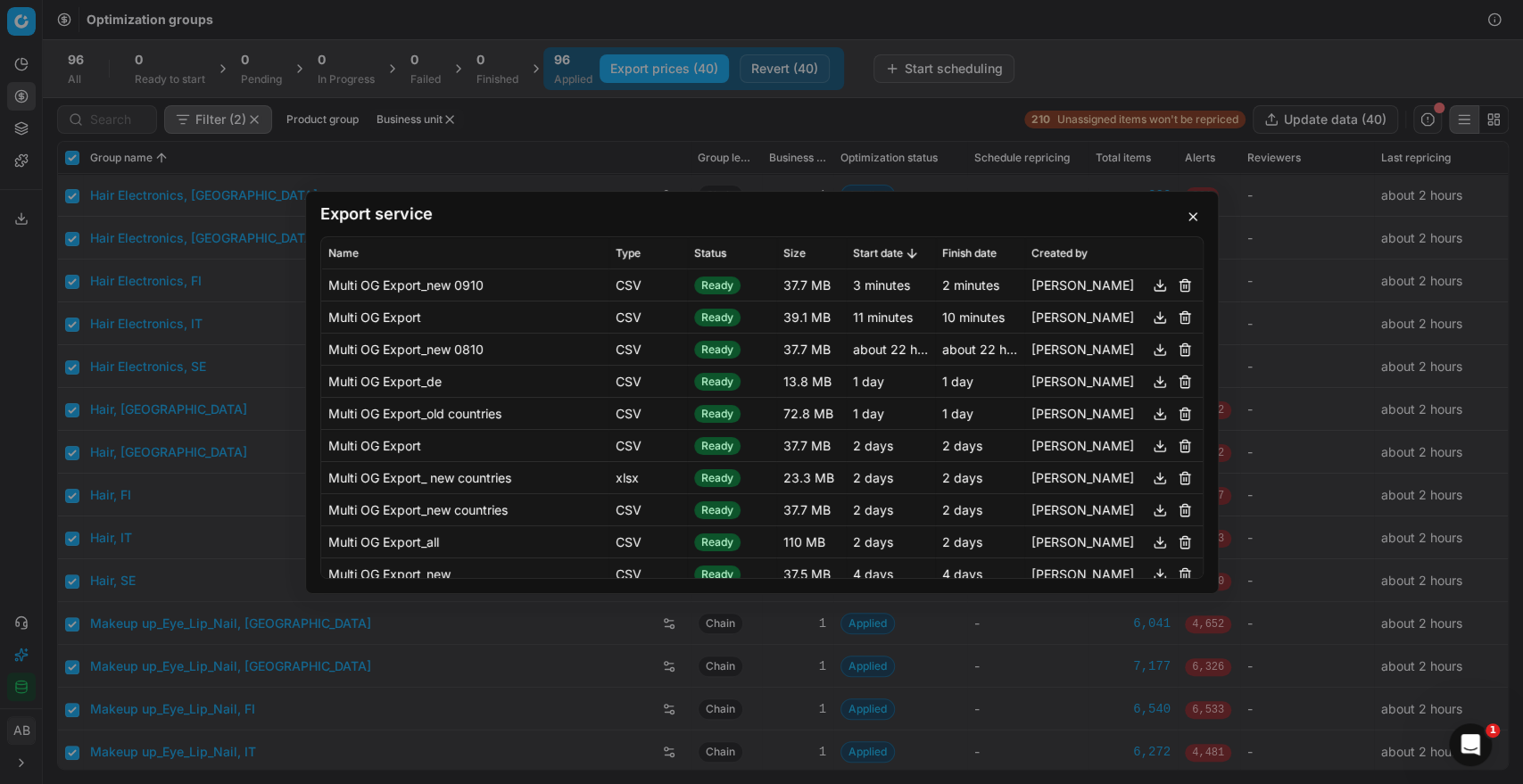
click at [1149, 288] on button "button" at bounding box center [1159, 284] width 21 height 21
click at [1192, 211] on button "button" at bounding box center [1192, 216] width 21 height 21
